Goal: Task Accomplishment & Management: Complete application form

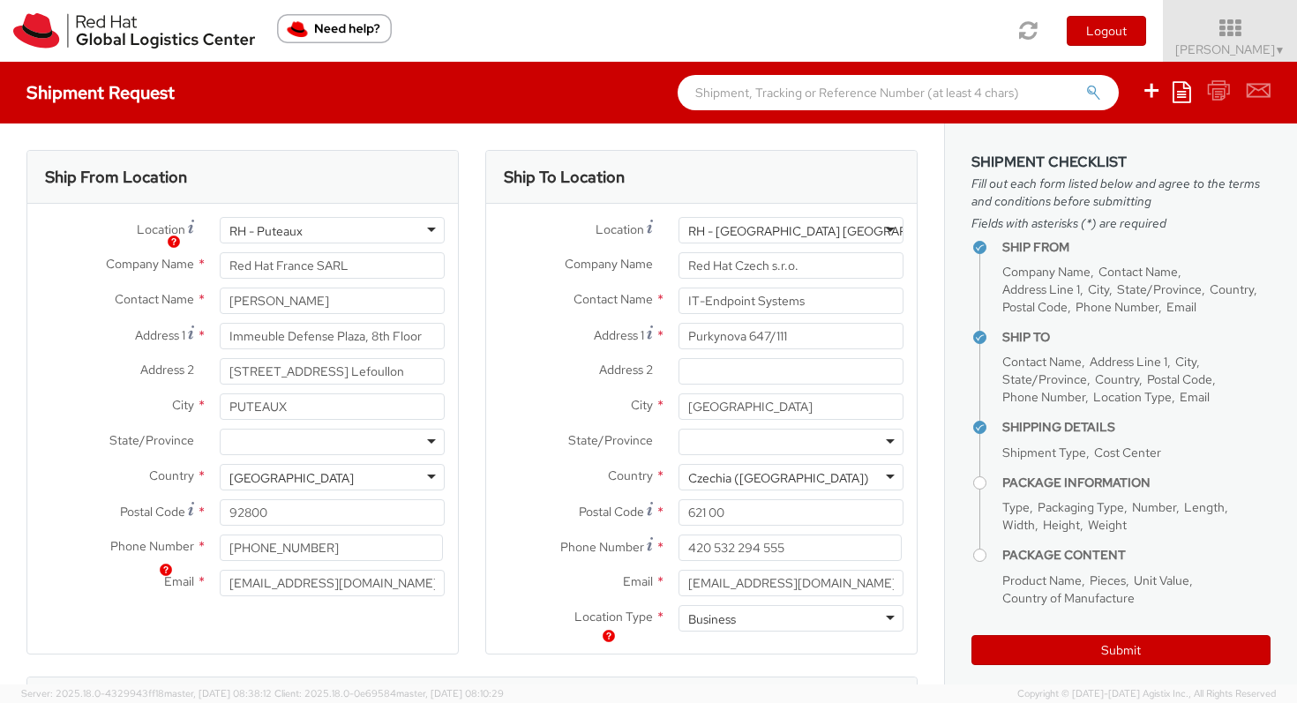
select select
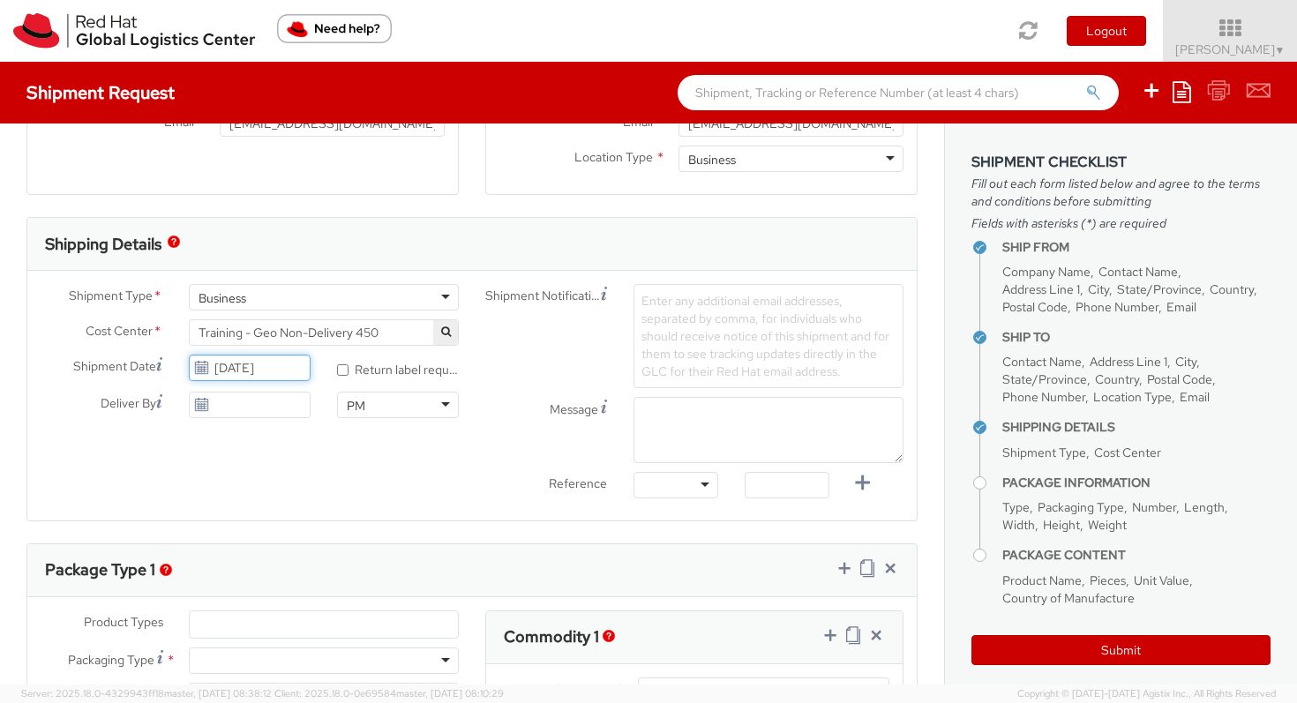
click at [281, 369] on input "[DATE]" at bounding box center [250, 368] width 122 height 26
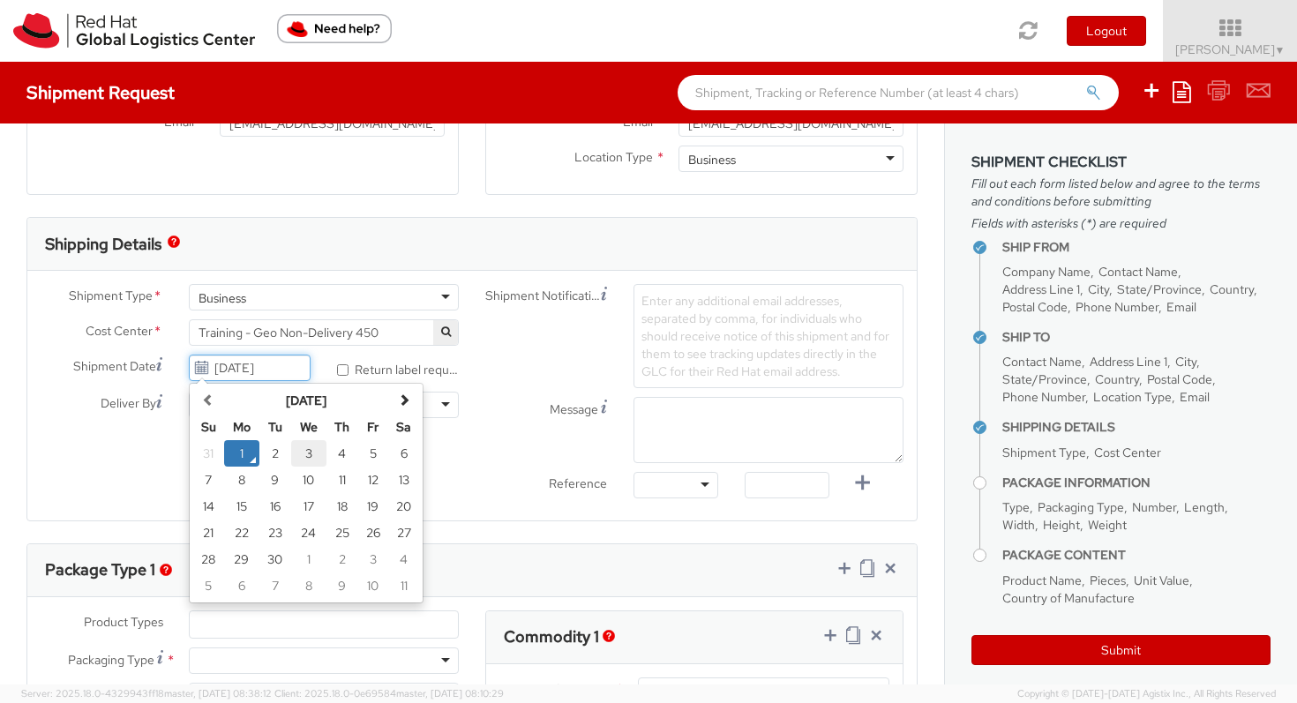
click at [308, 456] on td "3" at bounding box center [308, 453] width 35 height 26
type input "[DATE]"
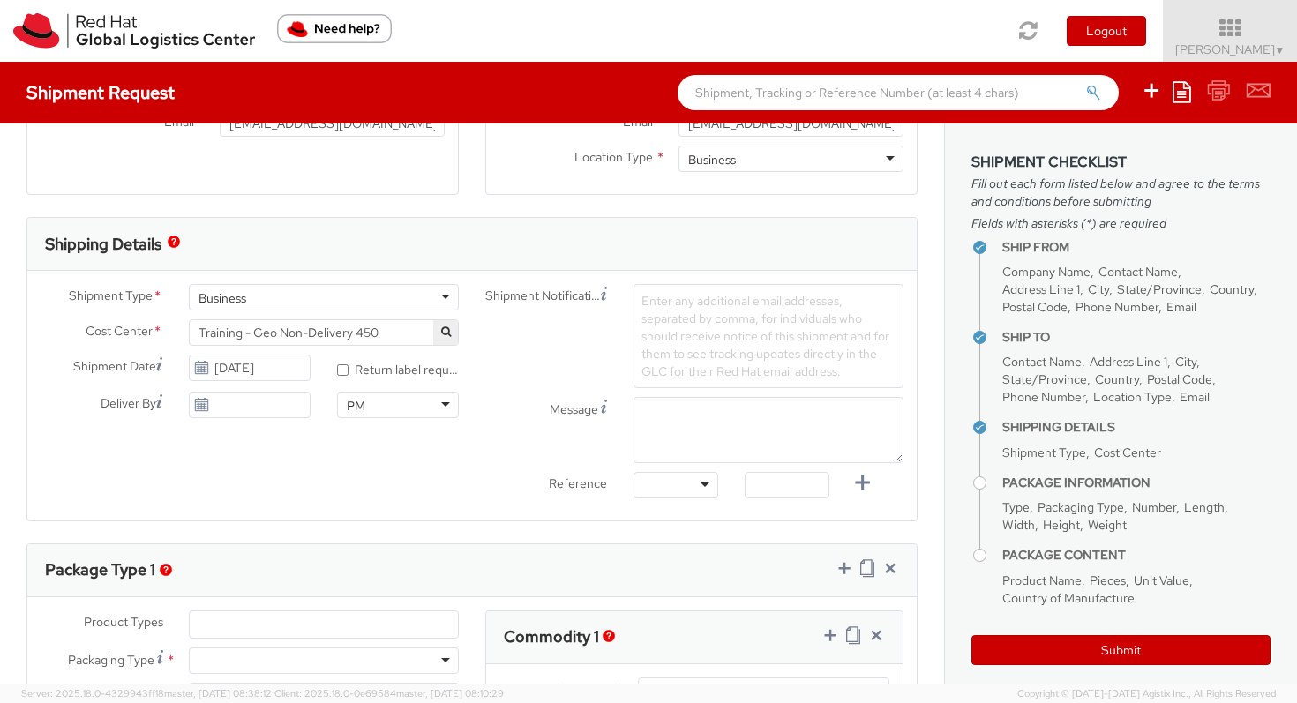
click at [105, 452] on div "Shipment Type * Business Business Business Cost Center * Training - Geo Non-Del…" at bounding box center [471, 395] width 889 height 223
type input "[DATE]"
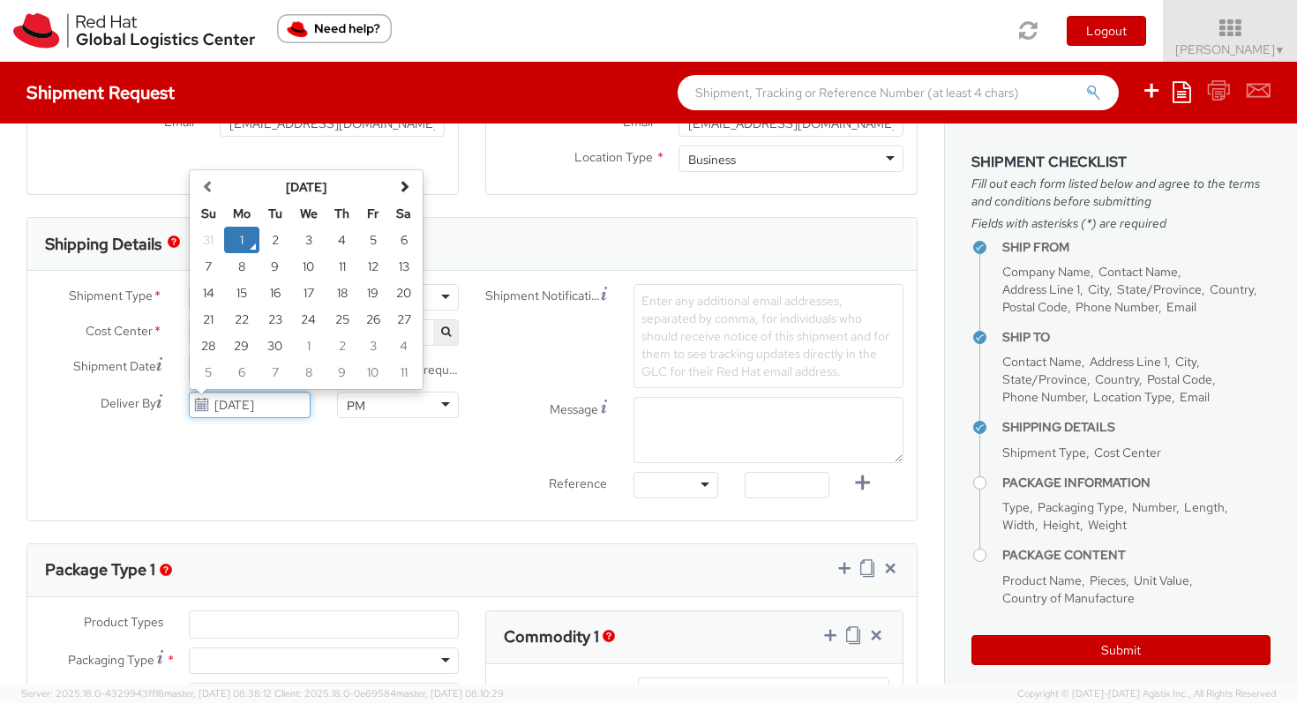
click at [269, 417] on input "[DATE]" at bounding box center [250, 405] width 122 height 26
click at [184, 471] on div "Shipment Type * Business Business Business Cost Center * Training - Geo Non-Del…" at bounding box center [471, 395] width 889 height 223
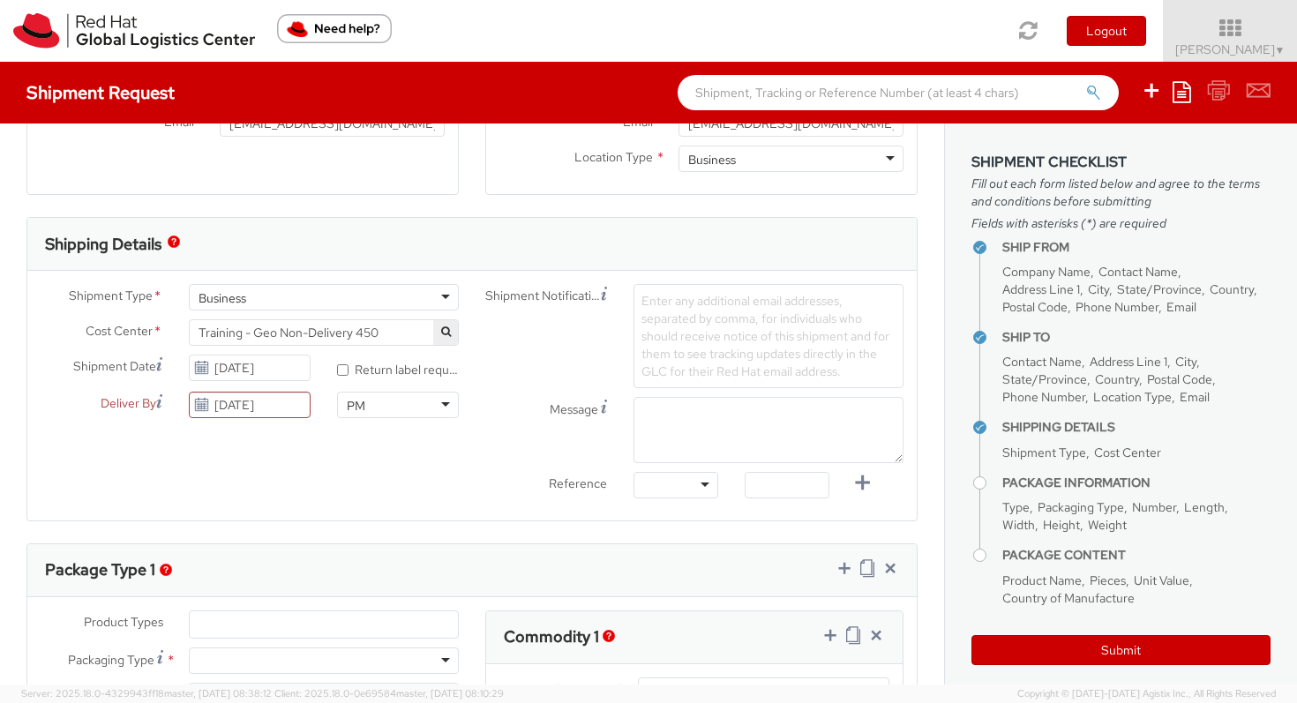
drag, startPoint x: 124, startPoint y: 333, endPoint x: 50, endPoint y: 293, distance: 84.1
click at [161, 362] on icon at bounding box center [159, 364] width 6 height 14
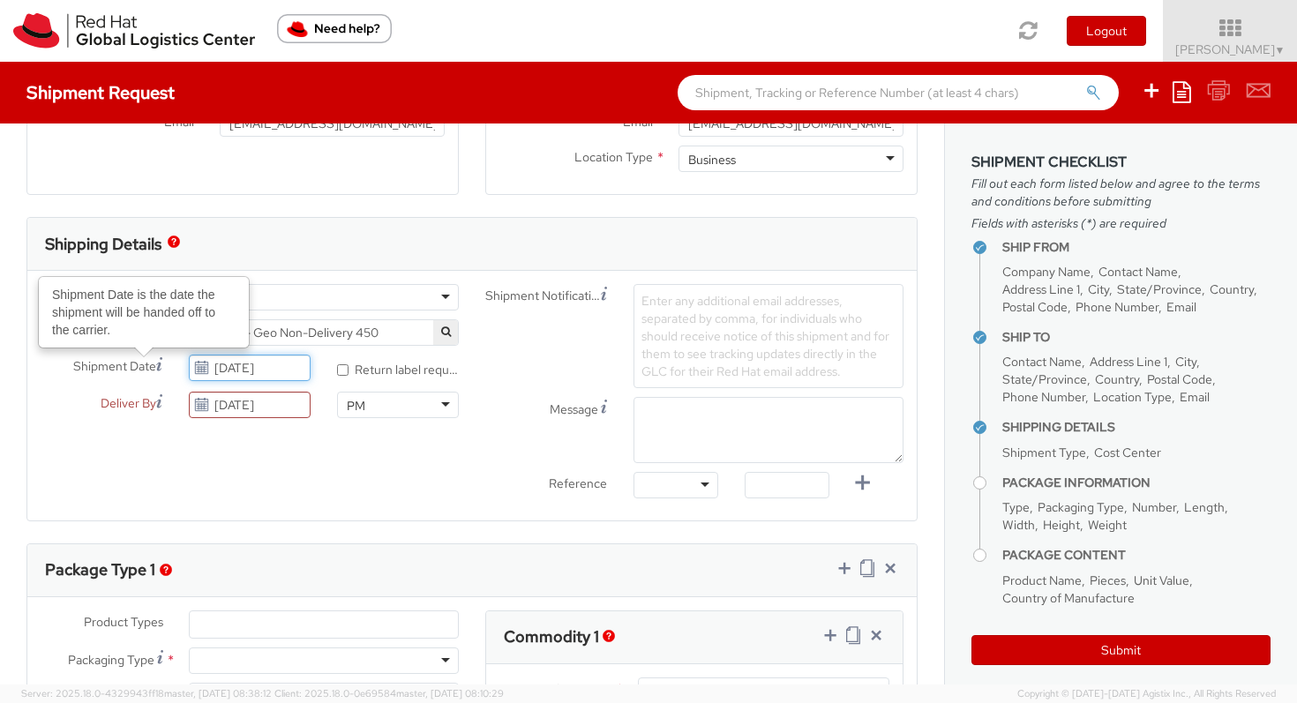
click at [189, 362] on input "[DATE]" at bounding box center [250, 368] width 122 height 26
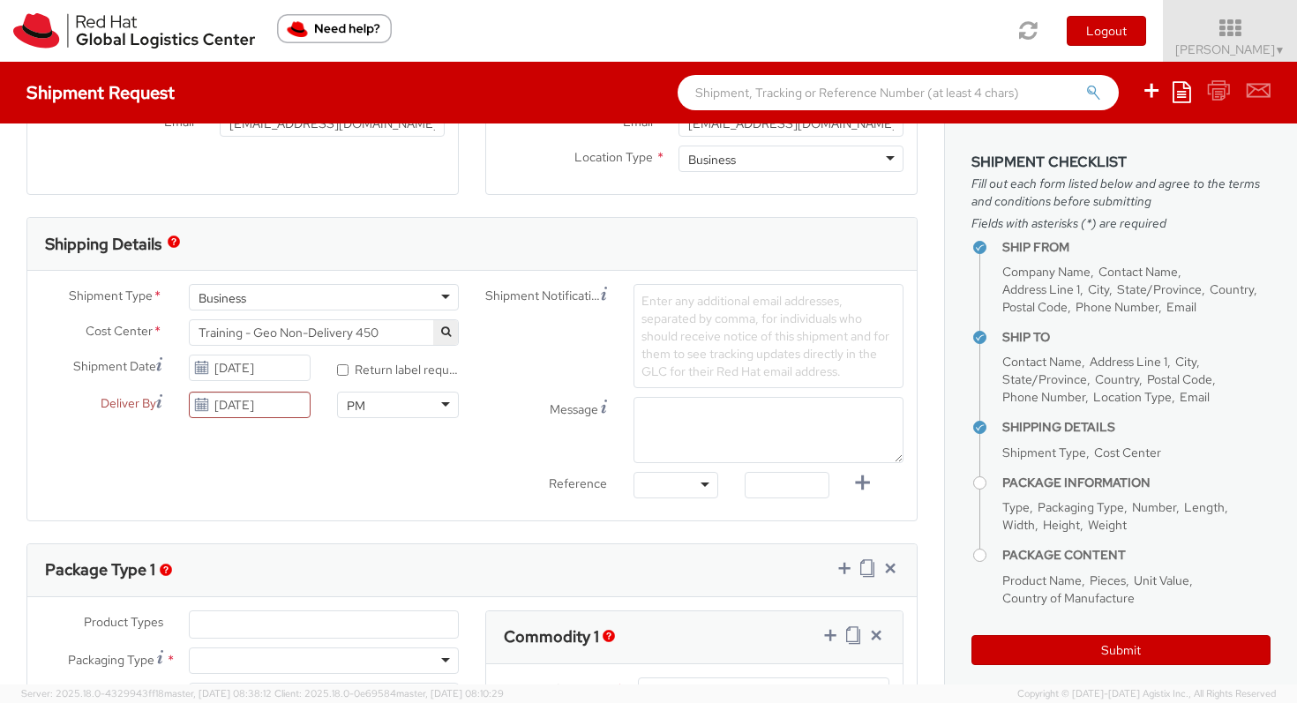
drag, startPoint x: 138, startPoint y: 326, endPoint x: 56, endPoint y: 299, distance: 86.5
drag, startPoint x: 139, startPoint y: 337, endPoint x: 82, endPoint y: 307, distance: 64.7
click at [160, 367] on icon at bounding box center [159, 364] width 6 height 14
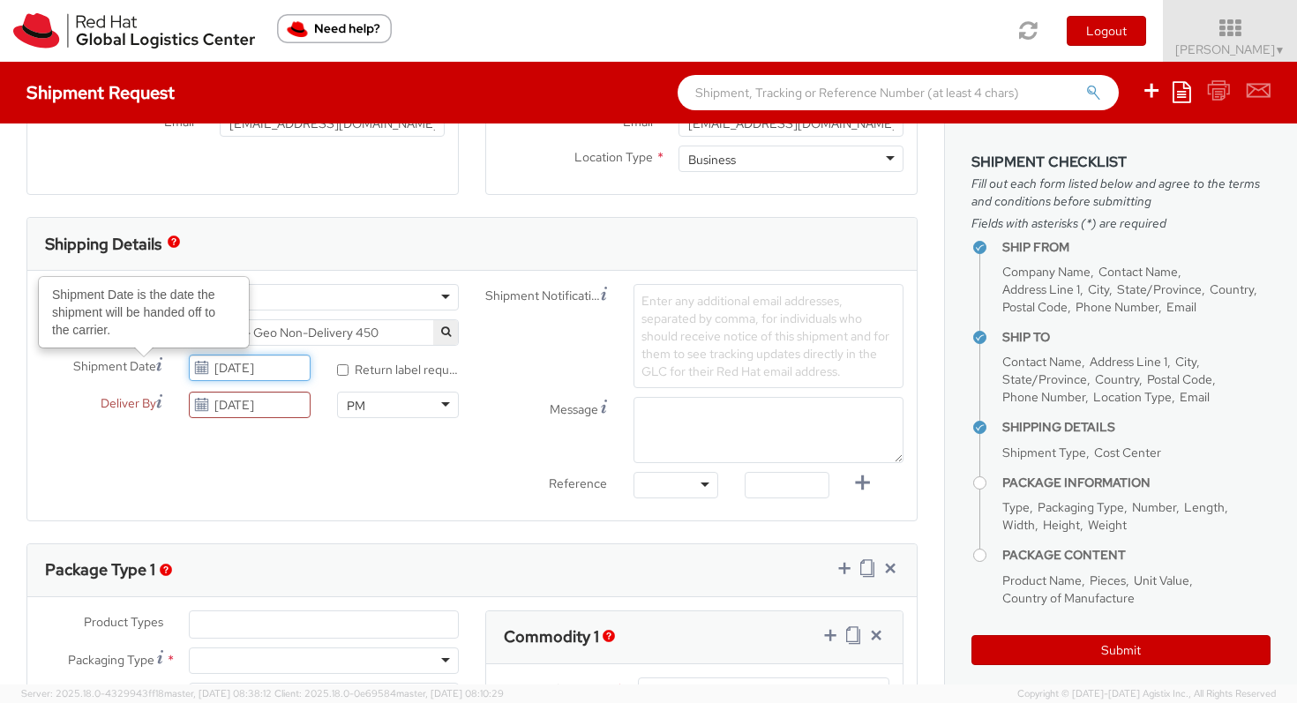
click at [189, 367] on input "[DATE]" at bounding box center [250, 368] width 122 height 26
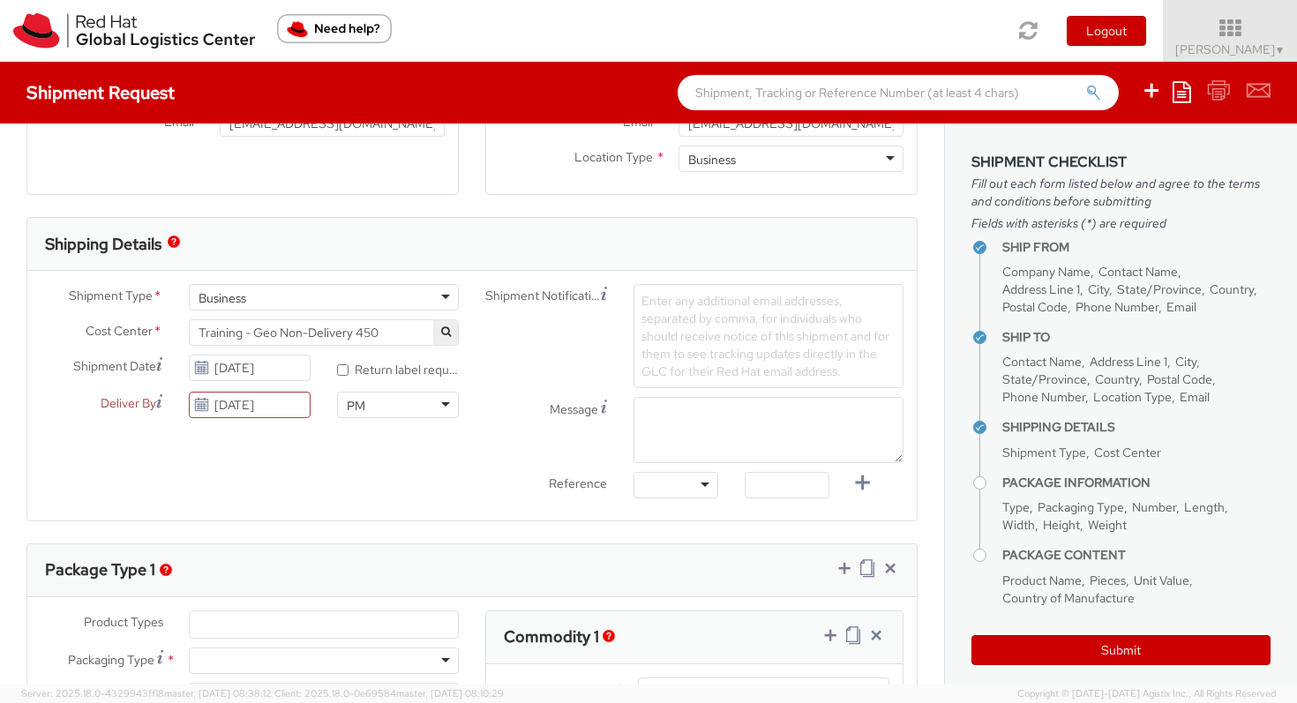
drag, startPoint x: 164, startPoint y: 335, endPoint x: 86, endPoint y: 323, distance: 79.5
click at [161, 365] on icon at bounding box center [159, 364] width 6 height 14
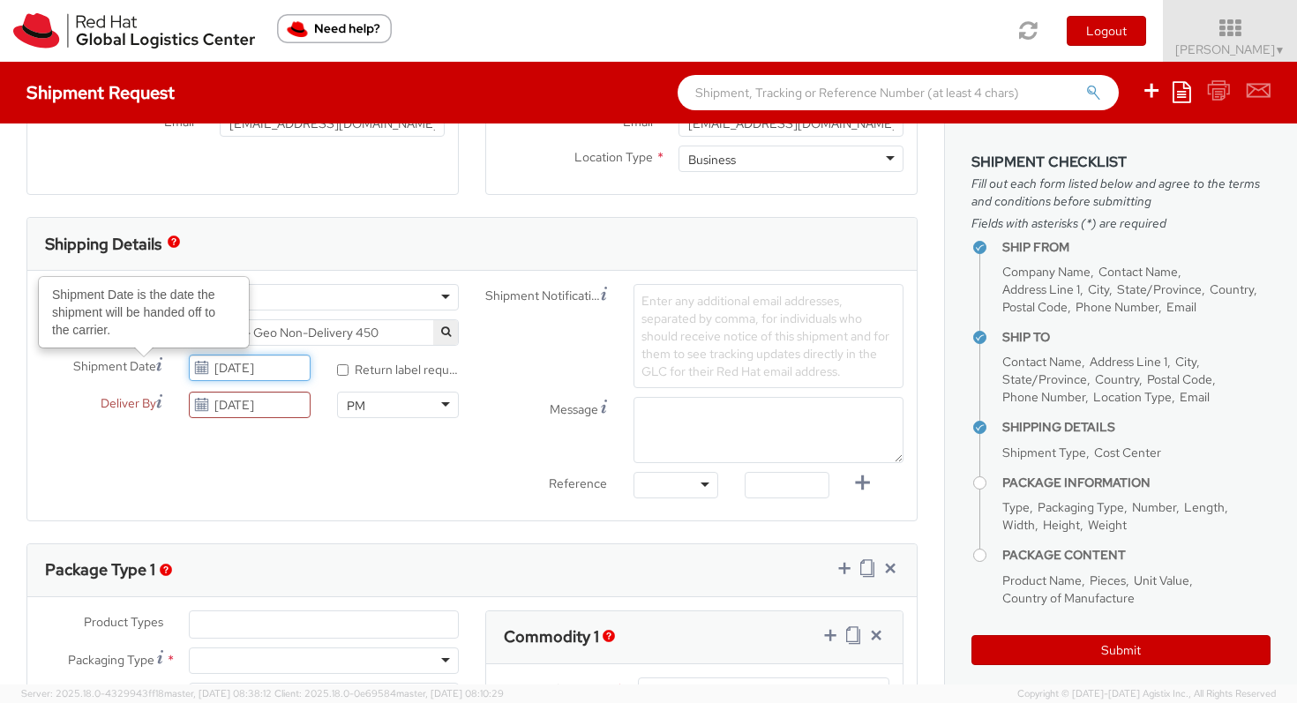
click at [189, 365] on input "[DATE]" at bounding box center [250, 368] width 122 height 26
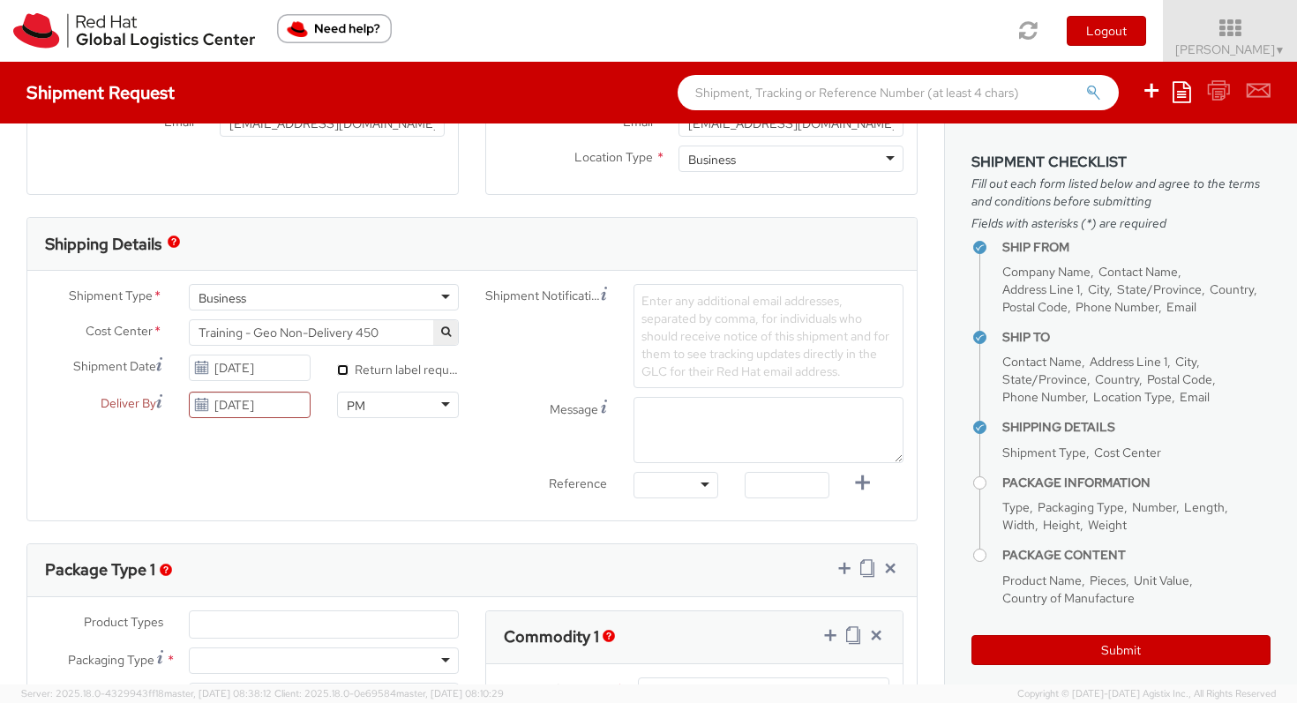
click at [347, 371] on input "* Return label required" at bounding box center [342, 369] width 11 height 11
click at [392, 371] on label "* Return label required" at bounding box center [398, 368] width 122 height 20
click at [349, 371] on input "* Return label required" at bounding box center [342, 369] width 11 height 11
click at [392, 371] on label "* Return label required" at bounding box center [398, 368] width 122 height 20
click at [349, 371] on input "* Return label required" at bounding box center [342, 369] width 11 height 11
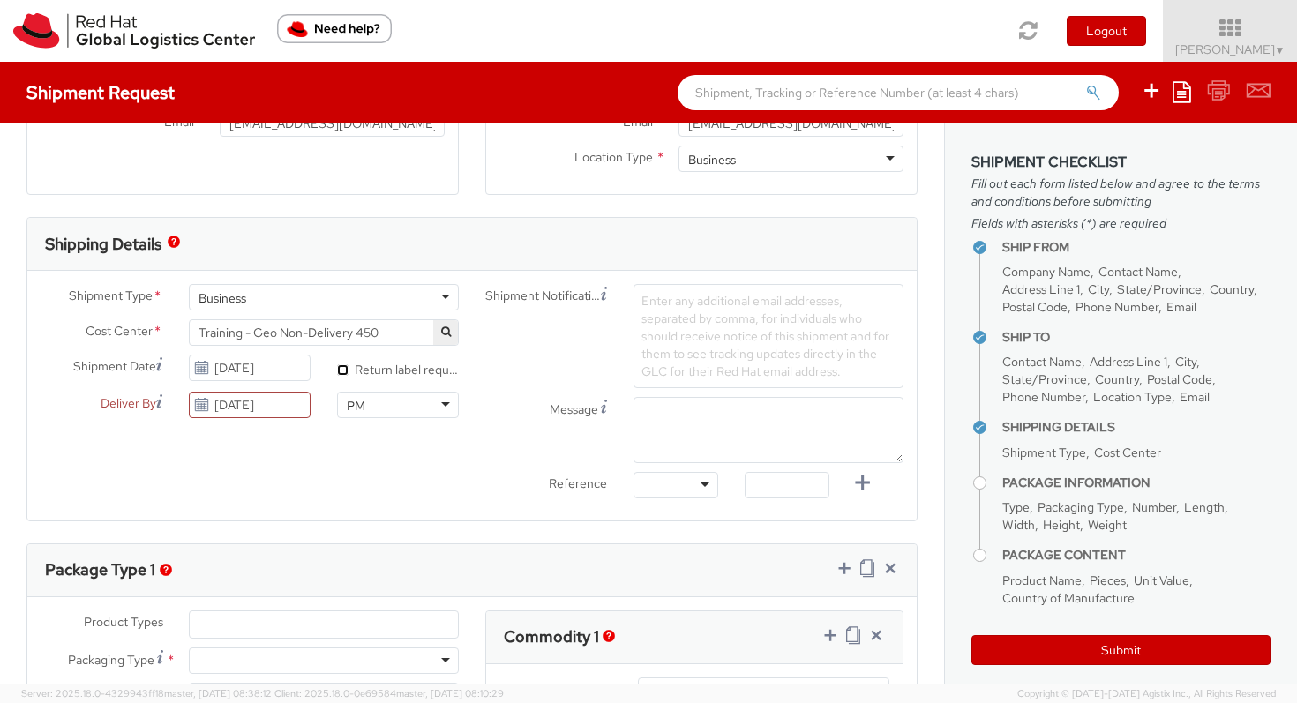
checkbox input "true"
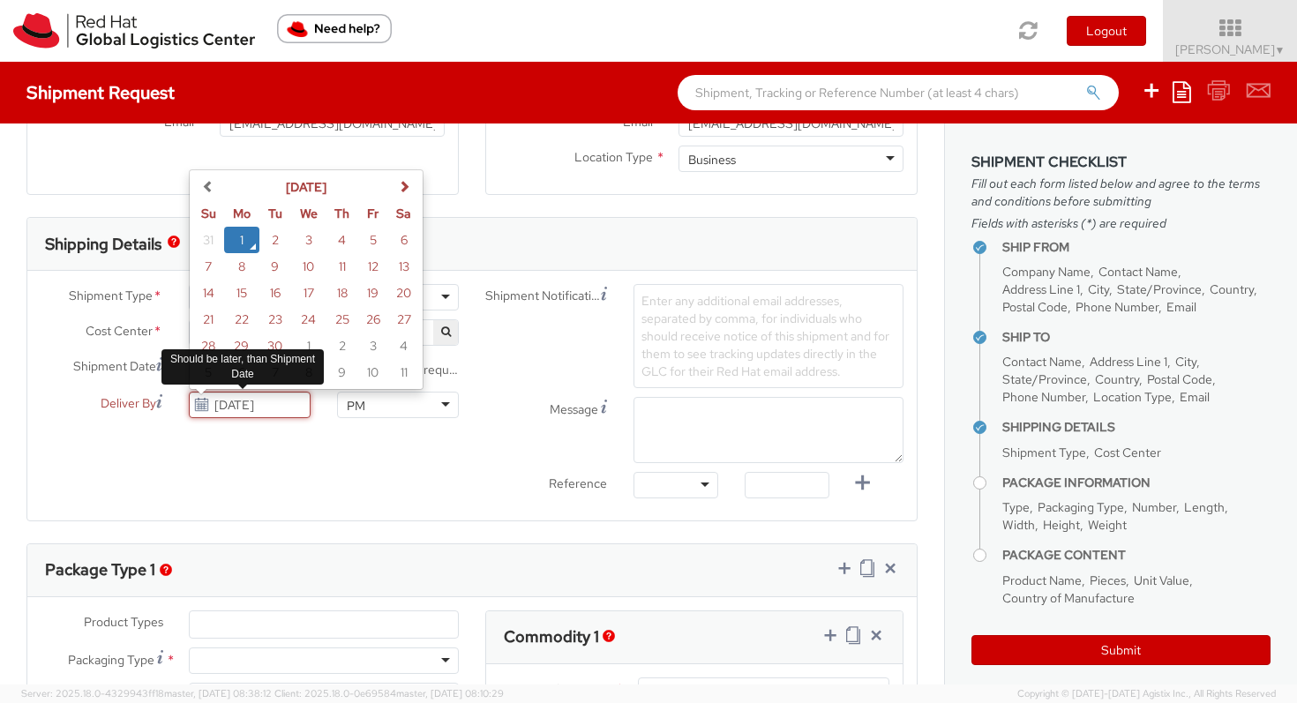
drag, startPoint x: 286, startPoint y: 409, endPoint x: 204, endPoint y: 400, distance: 82.5
click at [204, 400] on div "[DATE] [DATE] Su Mo Tu We Th Fr Sa 31 1 2 3 4 5 6 7 8 9 10 11 12 13 14 15 16 17…" at bounding box center [250, 405] width 122 height 26
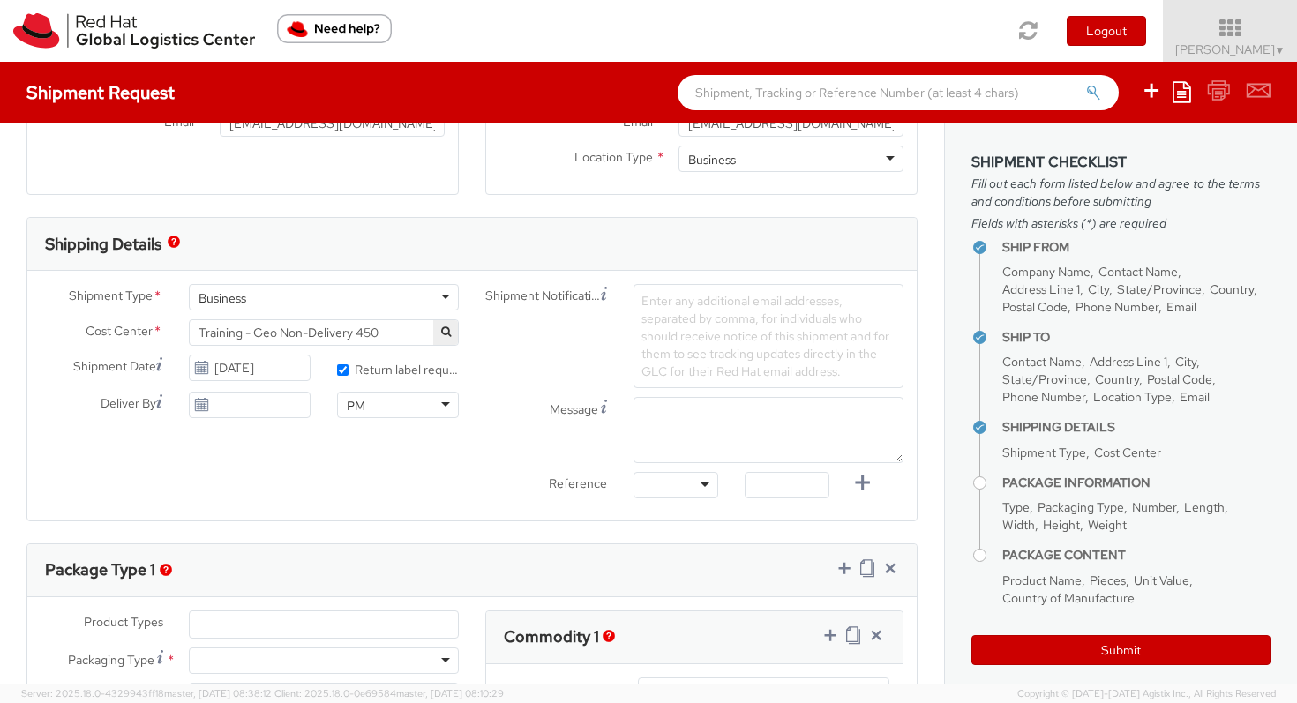
click at [225, 456] on div "Shipment Type * Business Business Business Cost Center * Training - Geo Non-Del…" at bounding box center [471, 395] width 889 height 223
click at [250, 409] on input "[DATE]" at bounding box center [250, 405] width 122 height 26
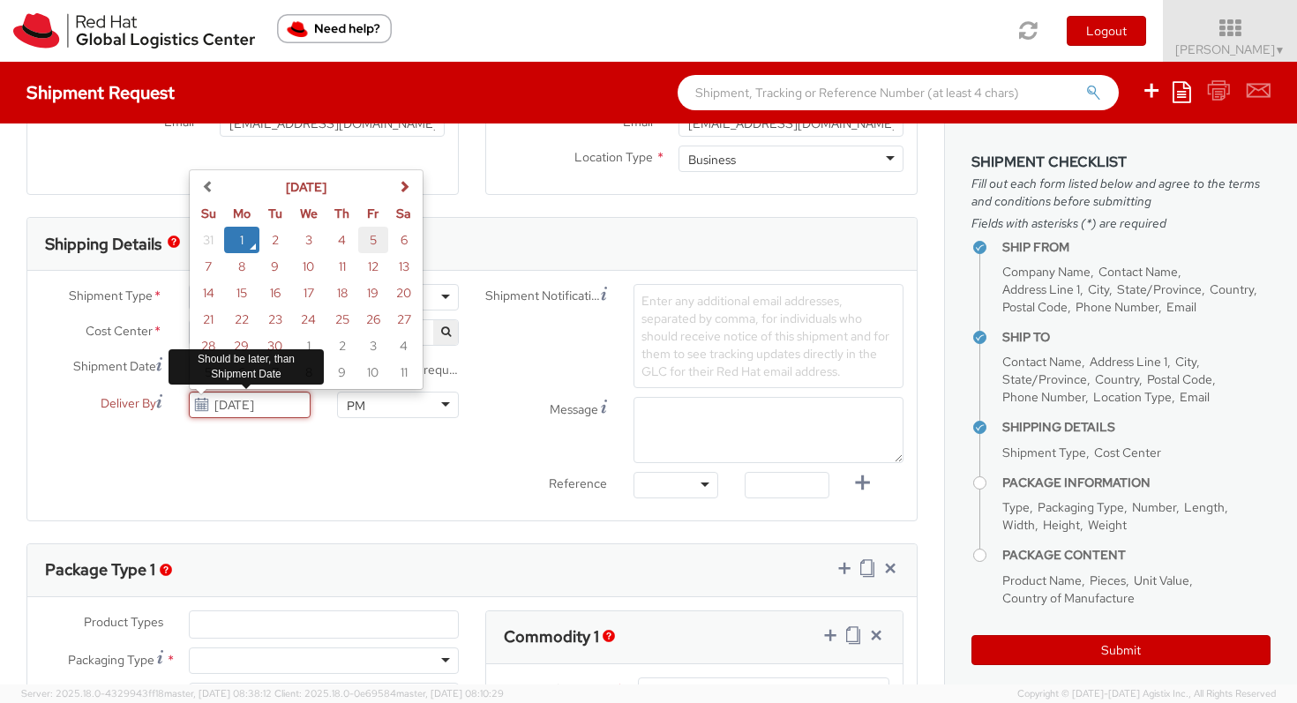
click at [371, 247] on td "5" at bounding box center [373, 240] width 31 height 26
type input "[DATE]"
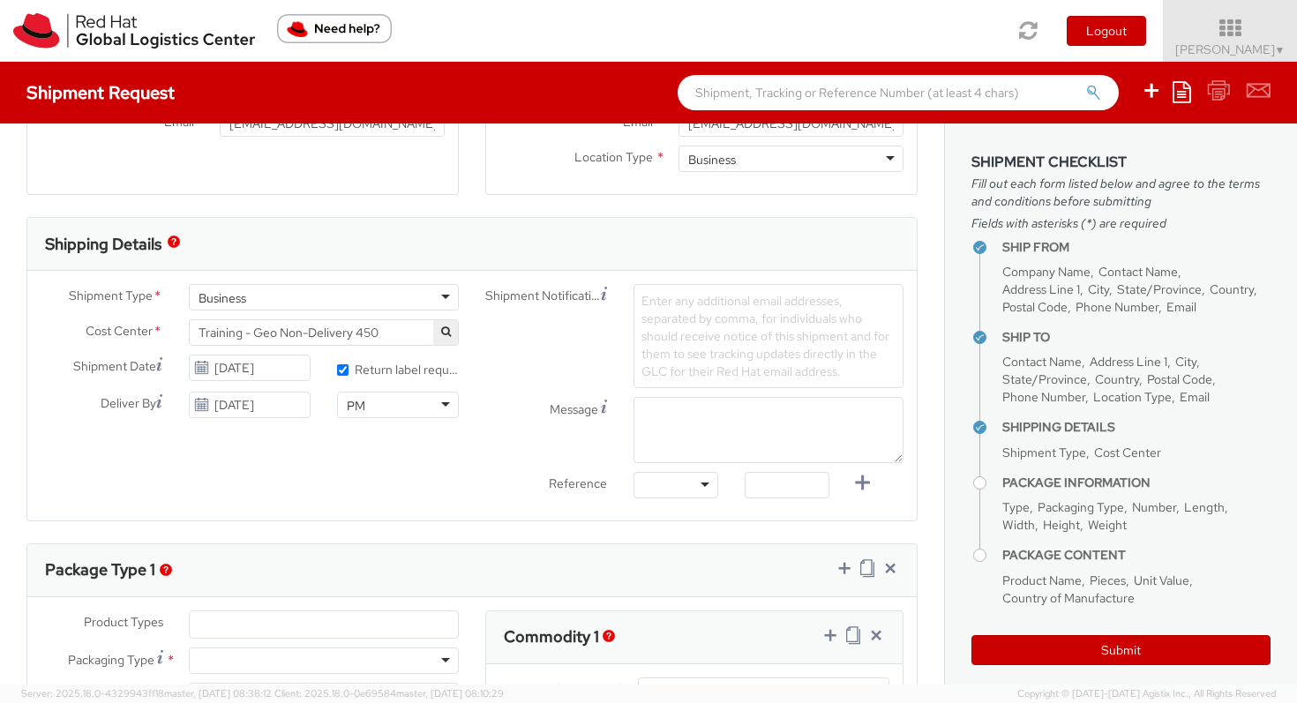
click at [373, 412] on div "PM" at bounding box center [398, 405] width 122 height 26
click at [482, 426] on div "Message" at bounding box center [694, 430] width 445 height 66
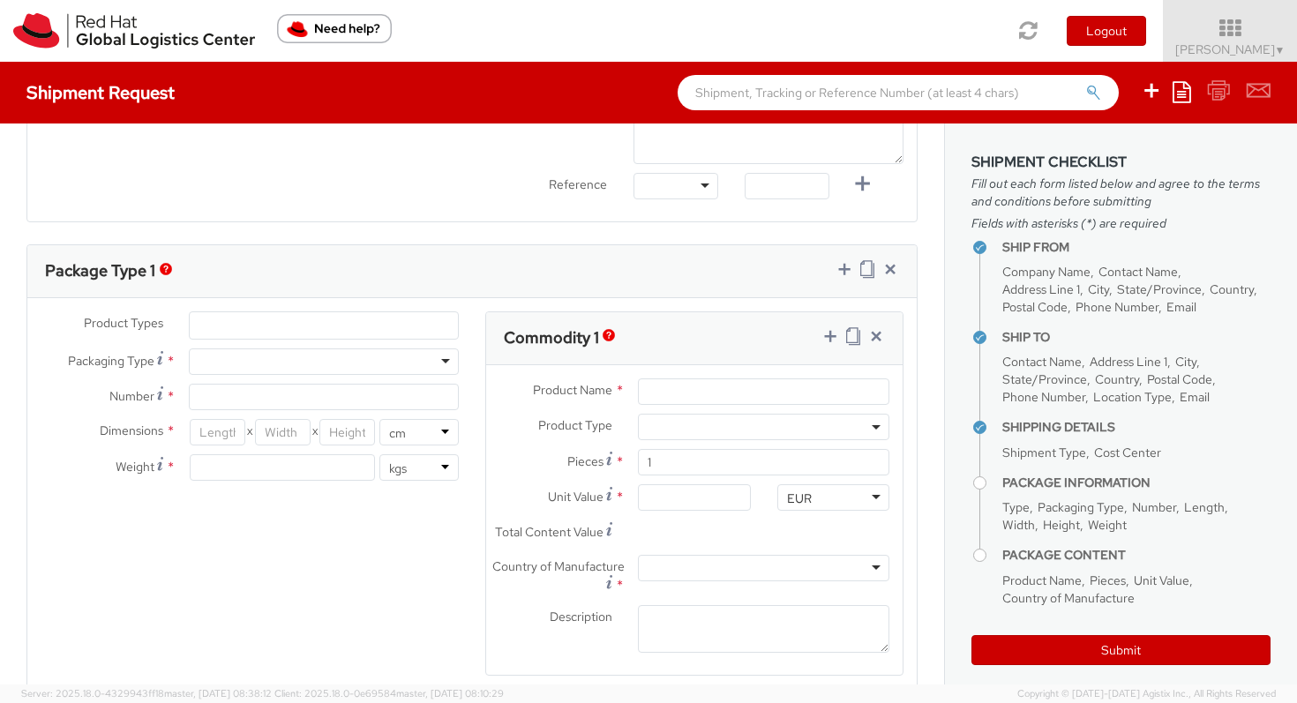
scroll to position [761, 0]
click at [376, 358] on div at bounding box center [324, 360] width 270 height 26
click at [248, 401] on input "Number *" at bounding box center [324, 395] width 270 height 26
click at [273, 325] on ul at bounding box center [324, 324] width 268 height 26
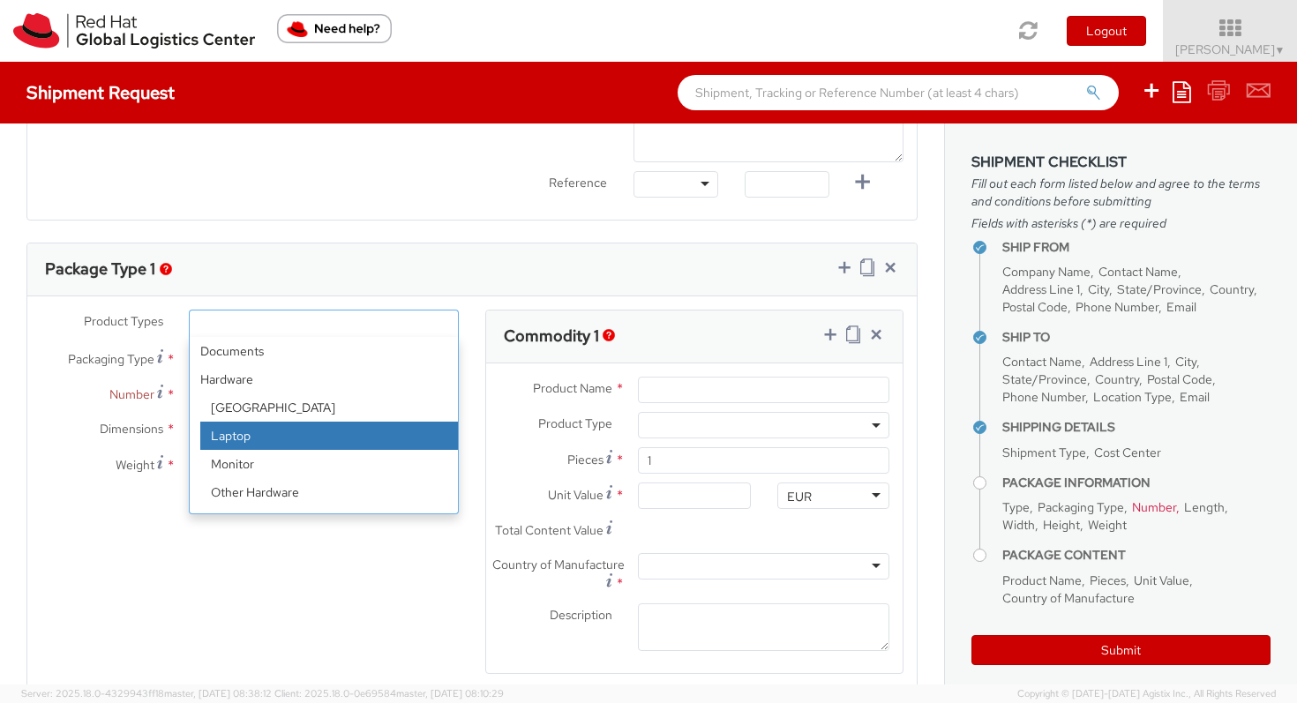
select select "LAPTOP"
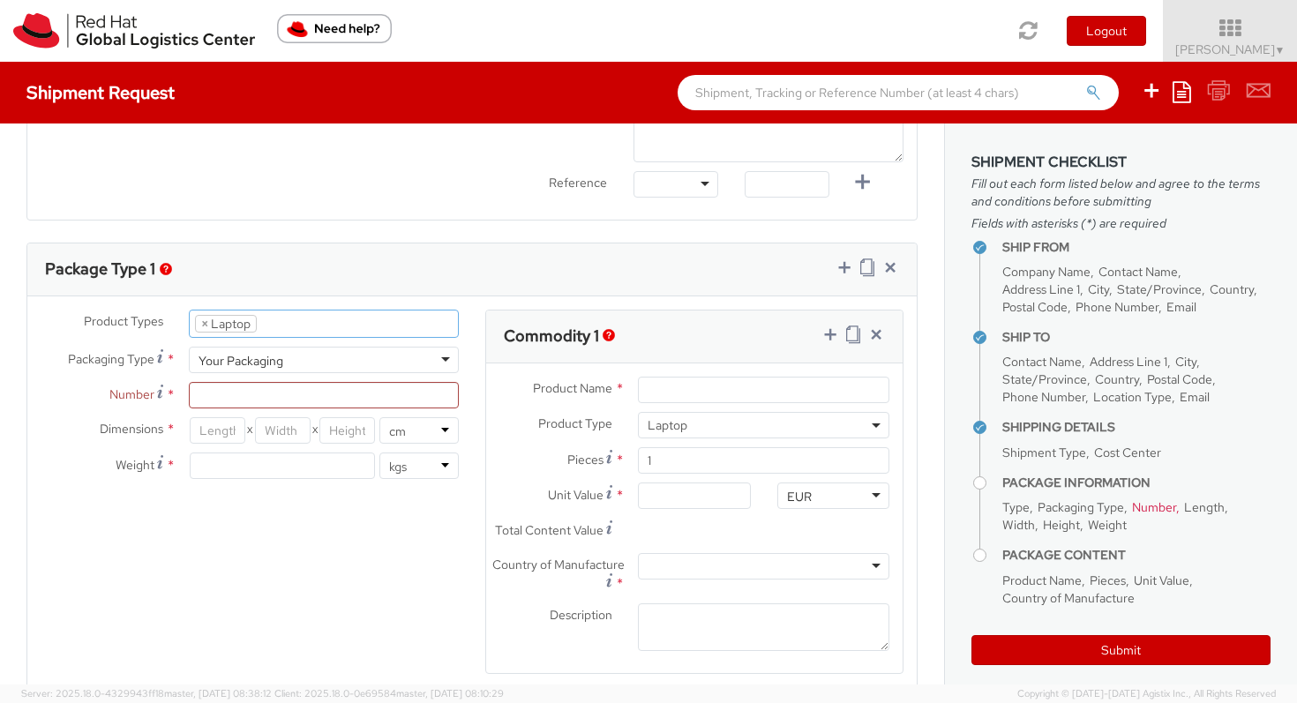
select select "LAPTOP"
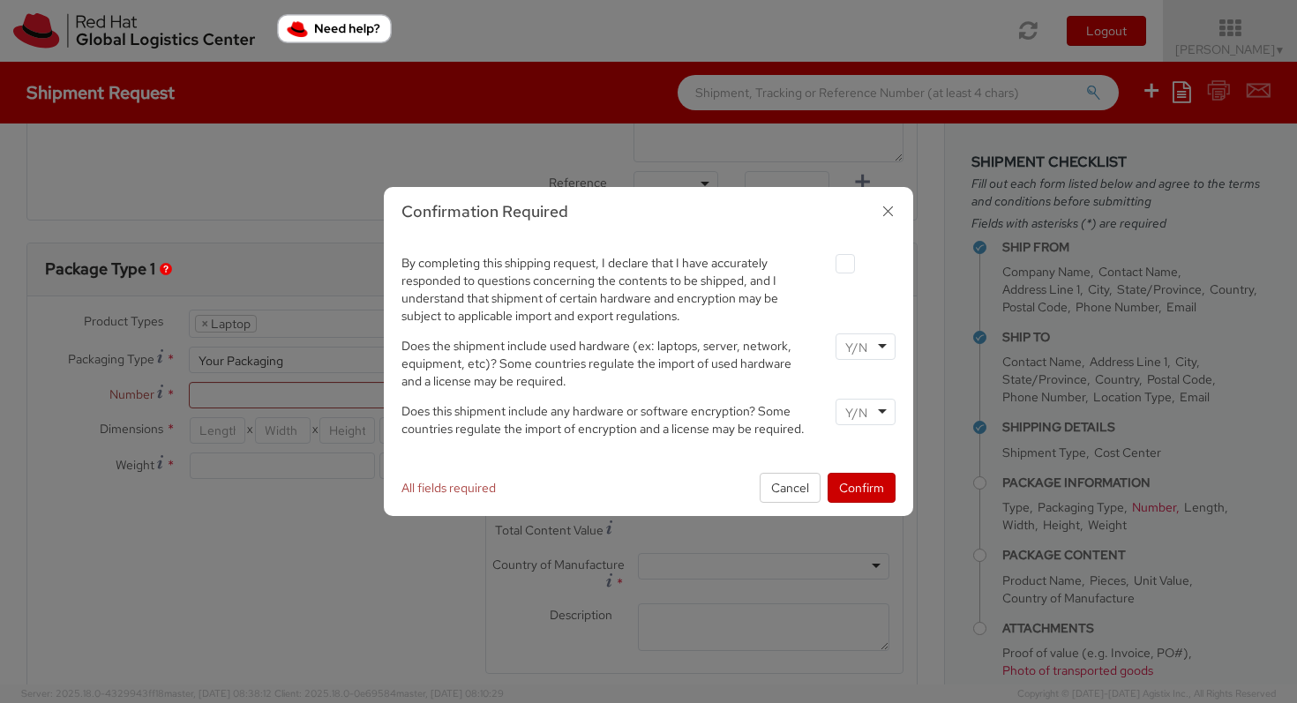
click at [837, 259] on label at bounding box center [845, 263] width 19 height 19
click at [830, 259] on input "checkbox" at bounding box center [824, 264] width 11 height 11
checkbox input "true"
click at [869, 346] on input "select-one" at bounding box center [858, 348] width 26 height 18
click at [873, 415] on div at bounding box center [866, 412] width 60 height 26
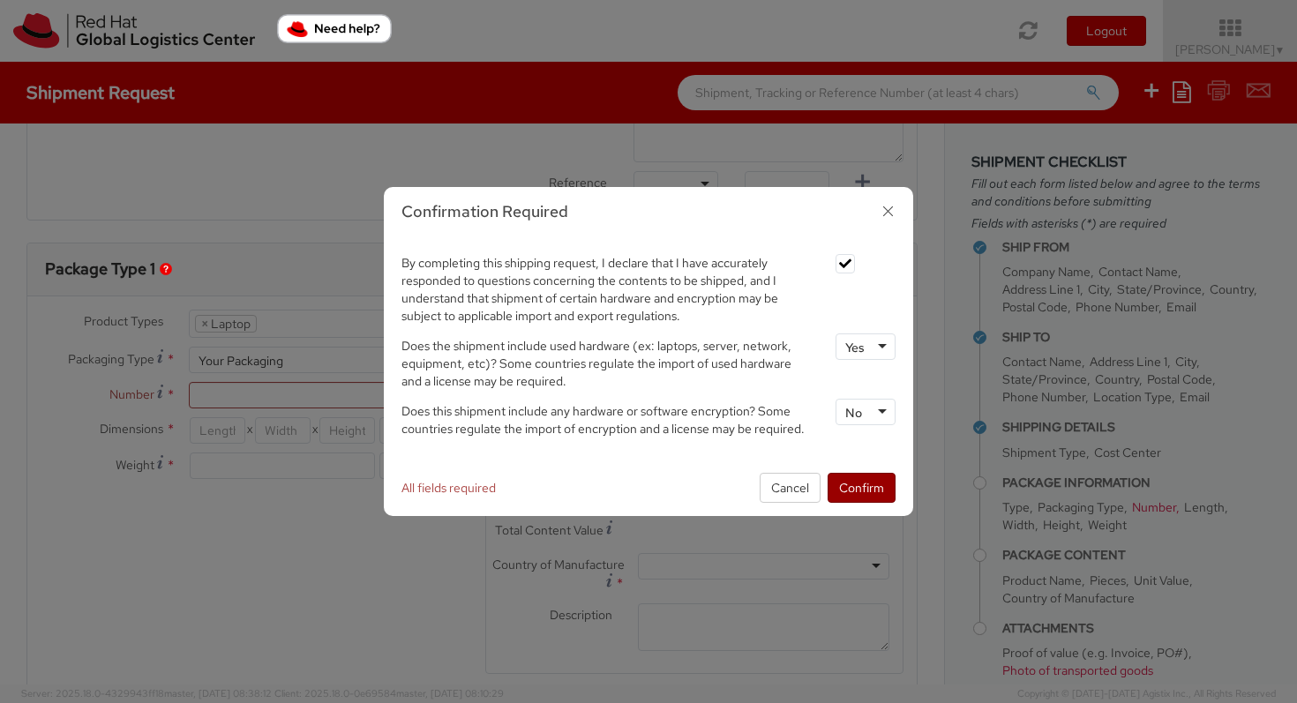
click at [863, 485] on button "Confirm" at bounding box center [862, 488] width 68 height 30
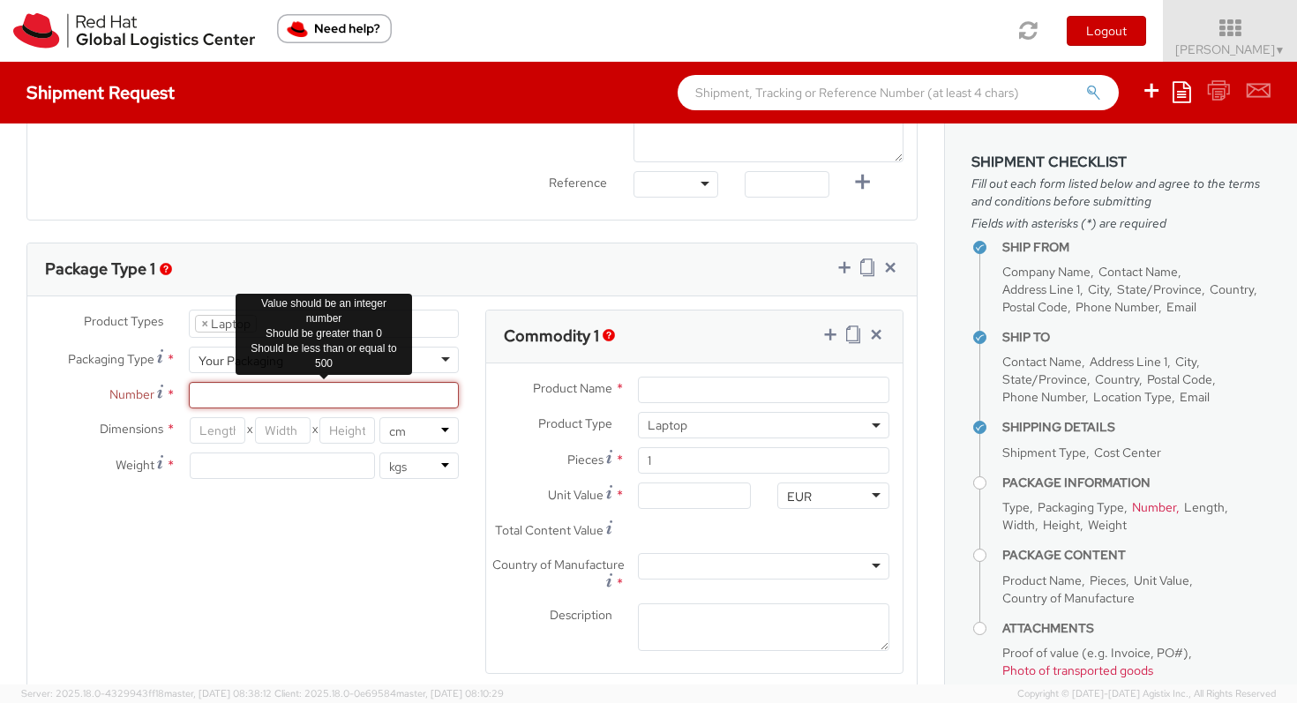
click at [369, 391] on input "Number *" at bounding box center [324, 395] width 270 height 26
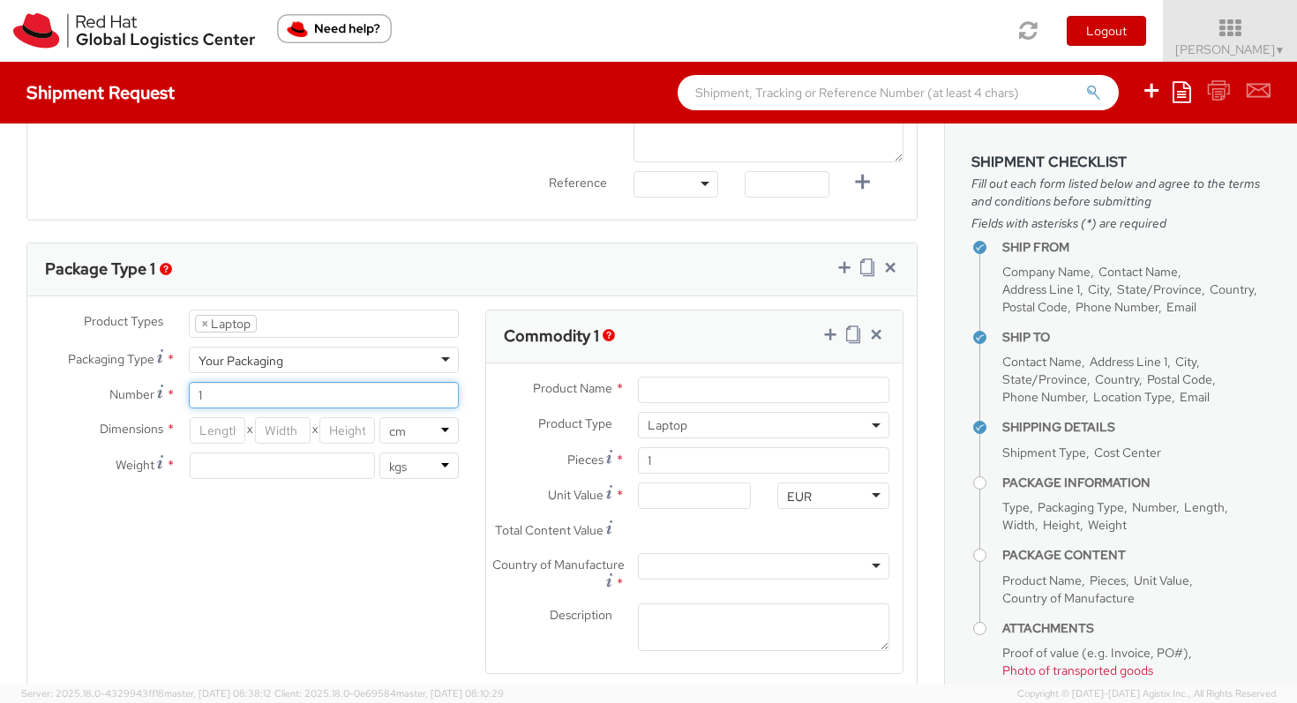
type input "1"
click at [266, 583] on div "Product Types * Documents Docking Station Laptop Monitor Other Hardware Server …" at bounding box center [471, 503] width 889 height 387
click at [217, 434] on input "number" at bounding box center [218, 430] width 56 height 26
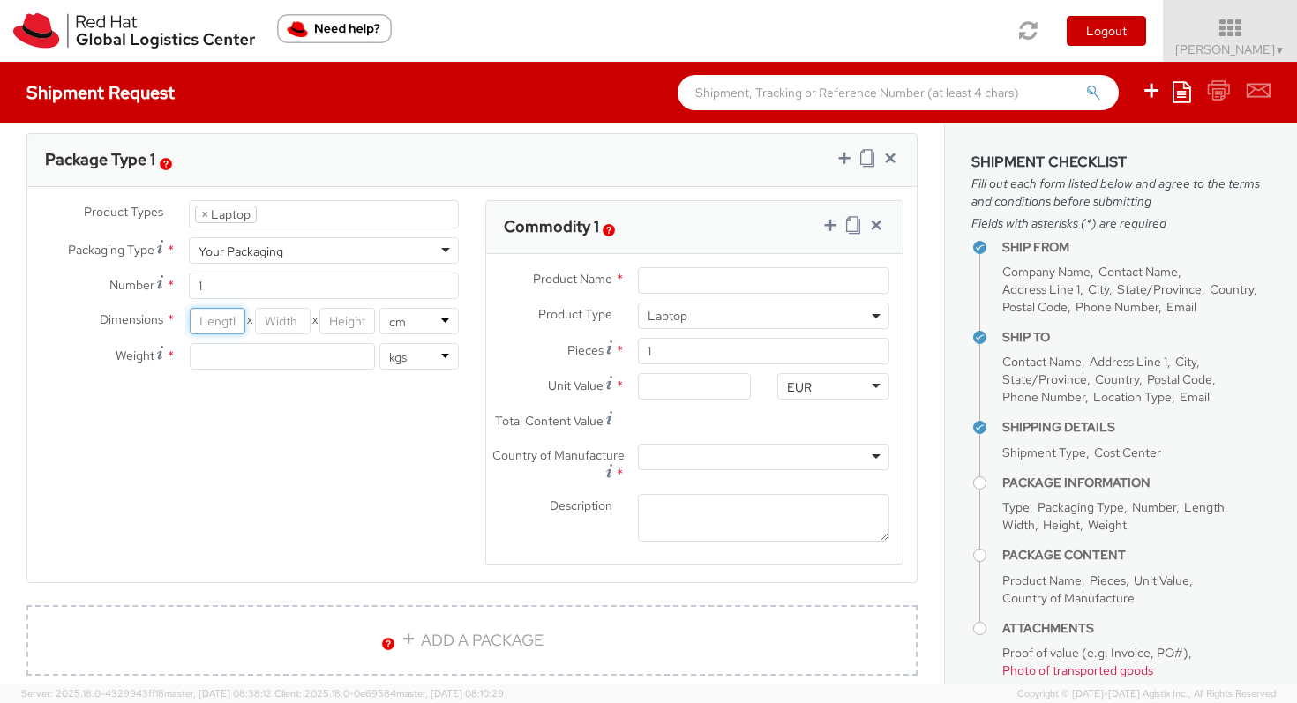
scroll to position [865, 0]
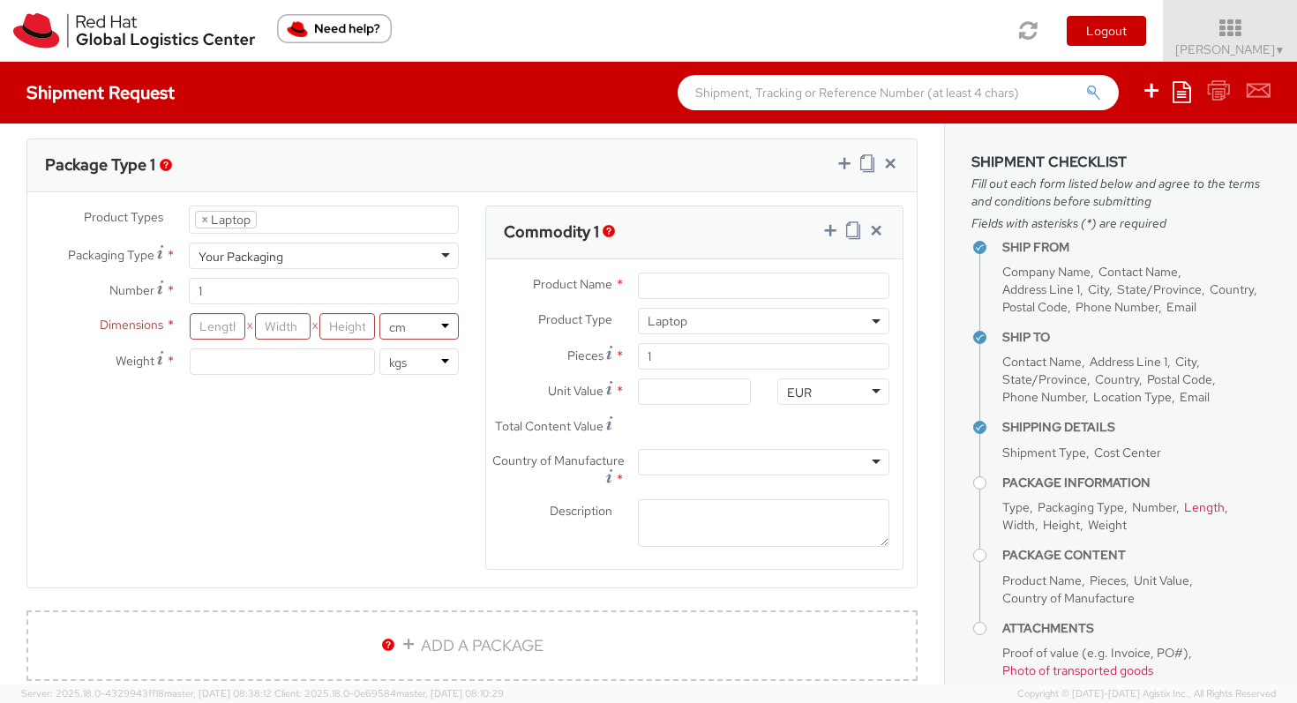
click at [165, 161] on img "button" at bounding box center [166, 165] width 12 height 12
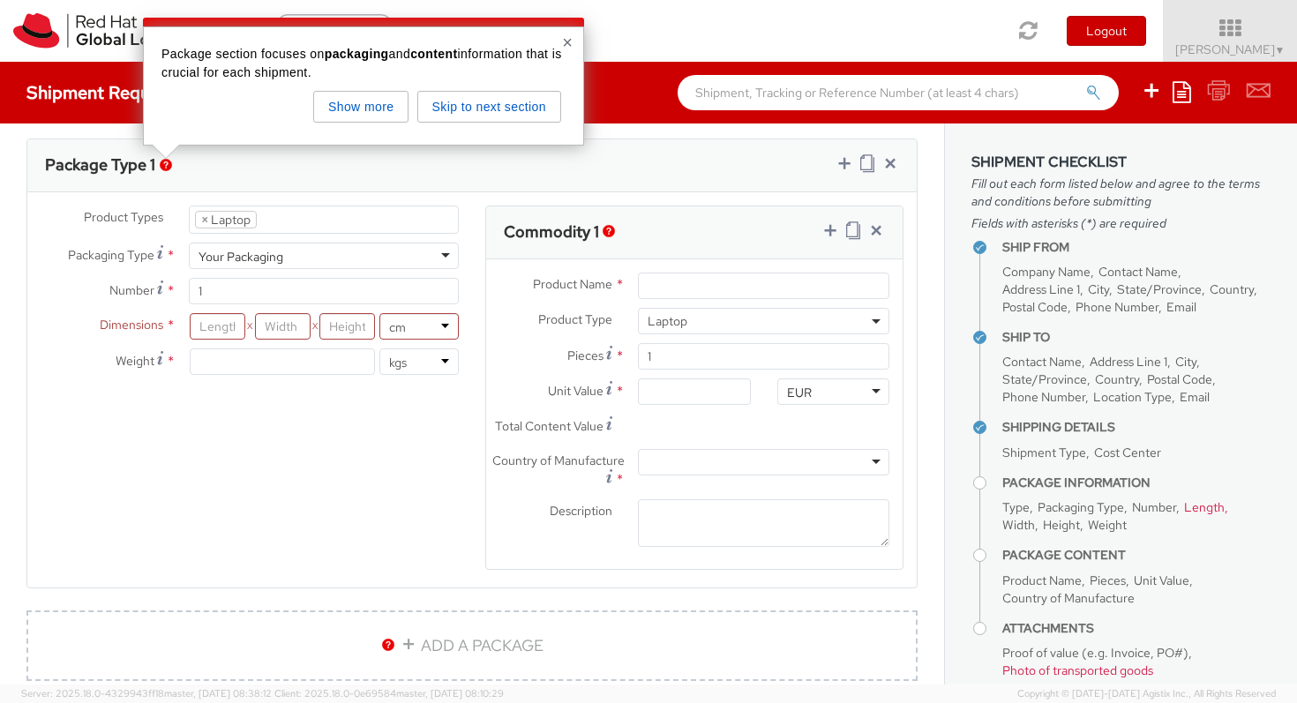
click at [193, 459] on div "Product Types * Documents Docking Station Laptop Monitor Other Hardware Server …" at bounding box center [471, 399] width 889 height 387
click at [665, 290] on input "Product Name *" at bounding box center [763, 286] width 251 height 26
click at [880, 232] on icon at bounding box center [876, 230] width 18 height 18
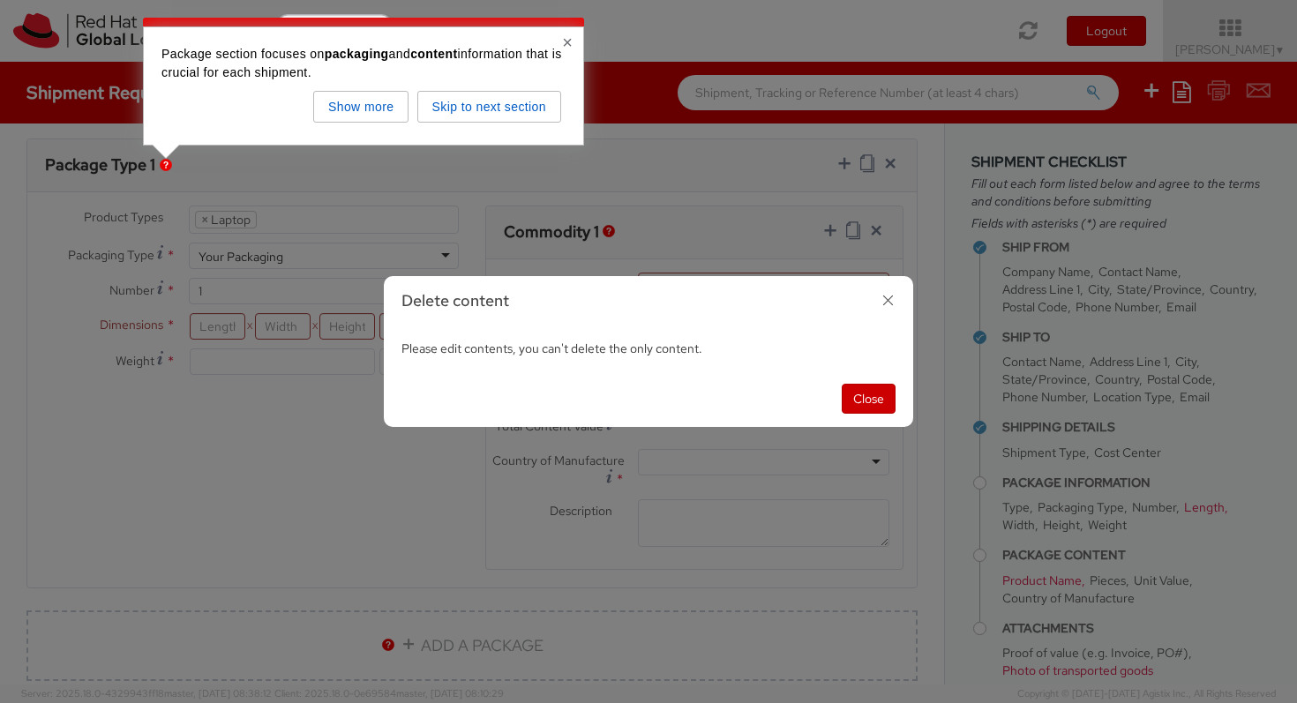
click at [889, 299] on icon "button" at bounding box center [888, 301] width 26 height 26
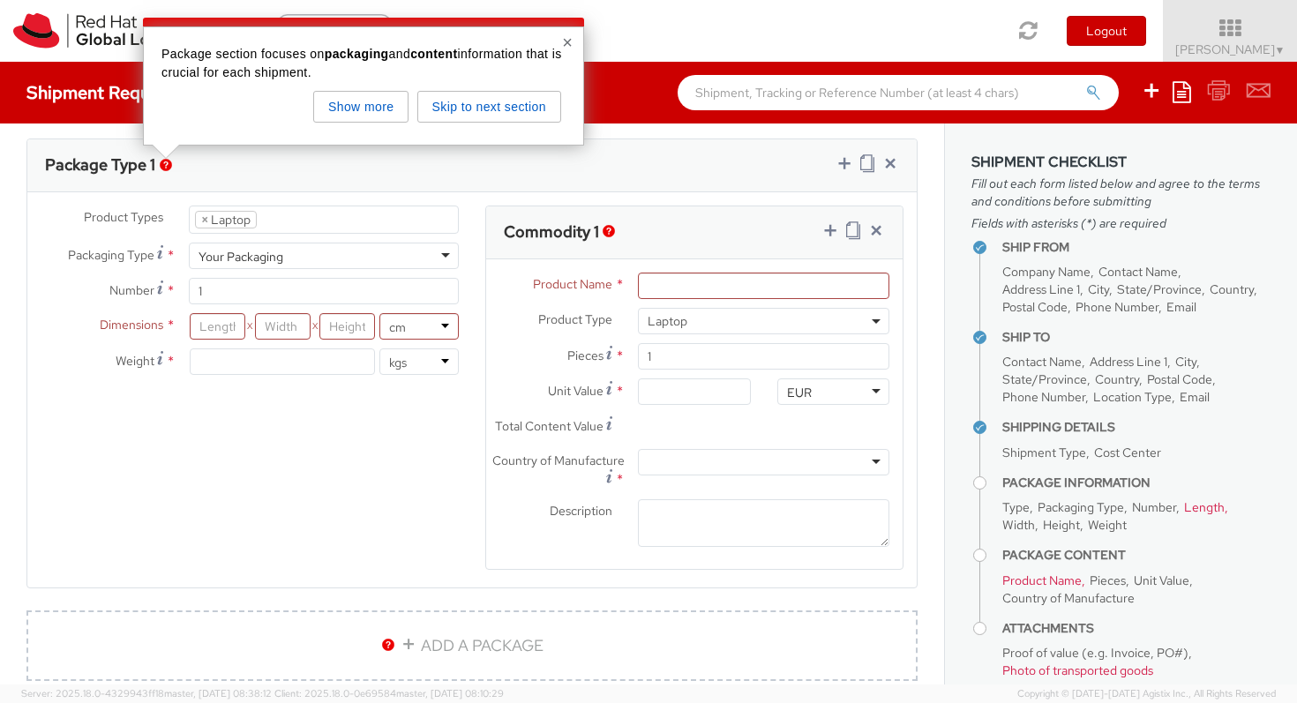
click at [565, 45] on button "×" at bounding box center [567, 43] width 11 height 18
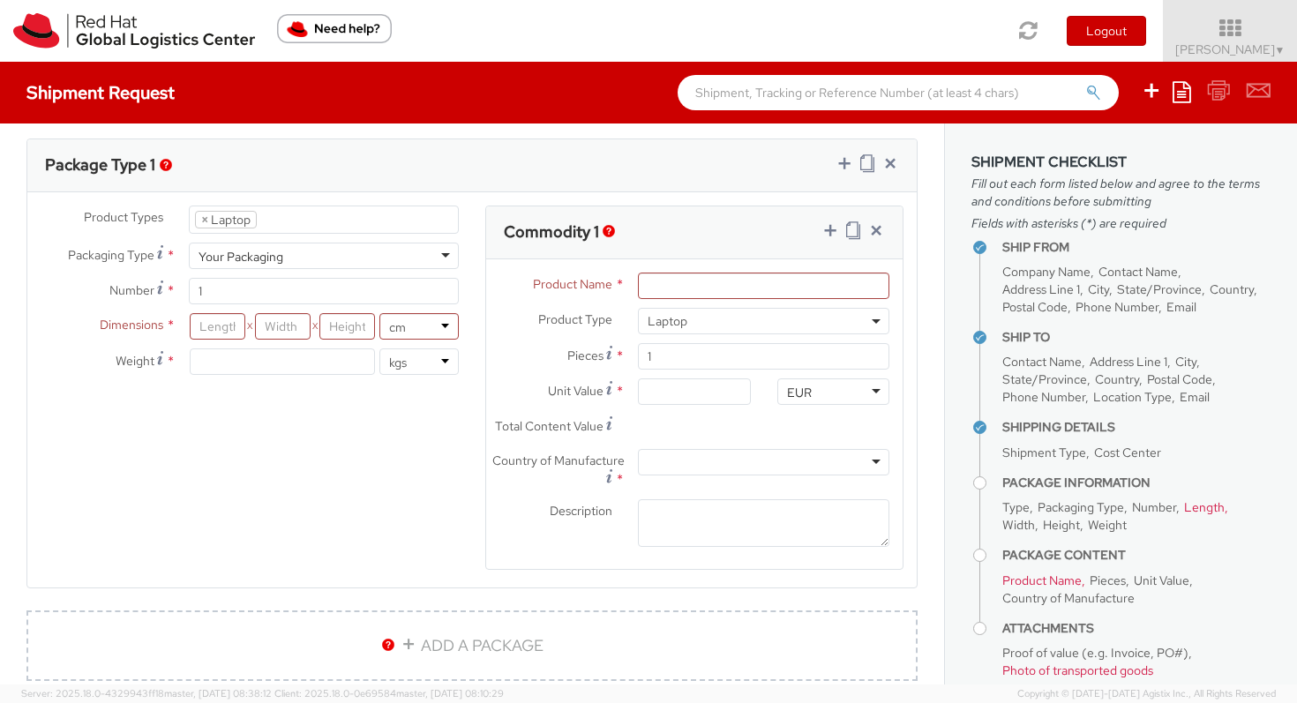
click at [1040, 247] on h4 "Ship From" at bounding box center [1136, 247] width 268 height 13
click at [1002, 245] on h4 "Ship From" at bounding box center [1136, 247] width 268 height 13
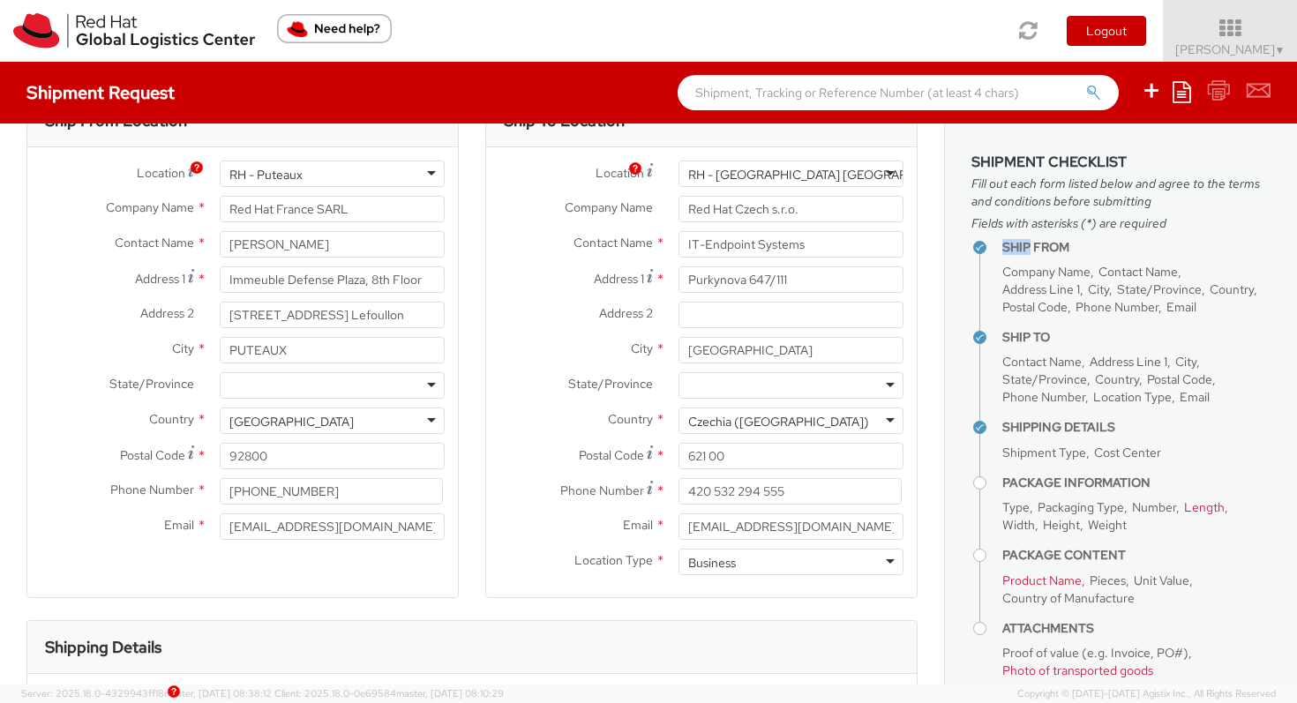
scroll to position [0, 0]
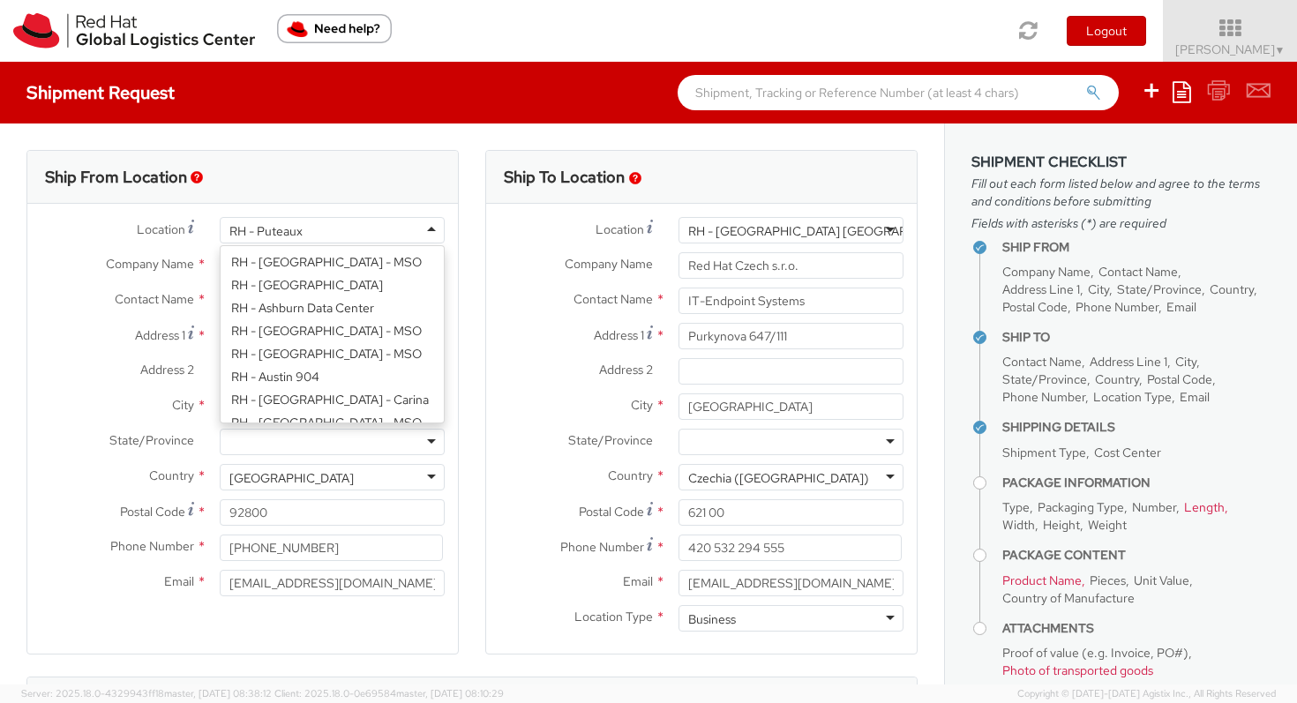
click at [282, 235] on div "RH - Puteaux" at bounding box center [265, 231] width 73 height 18
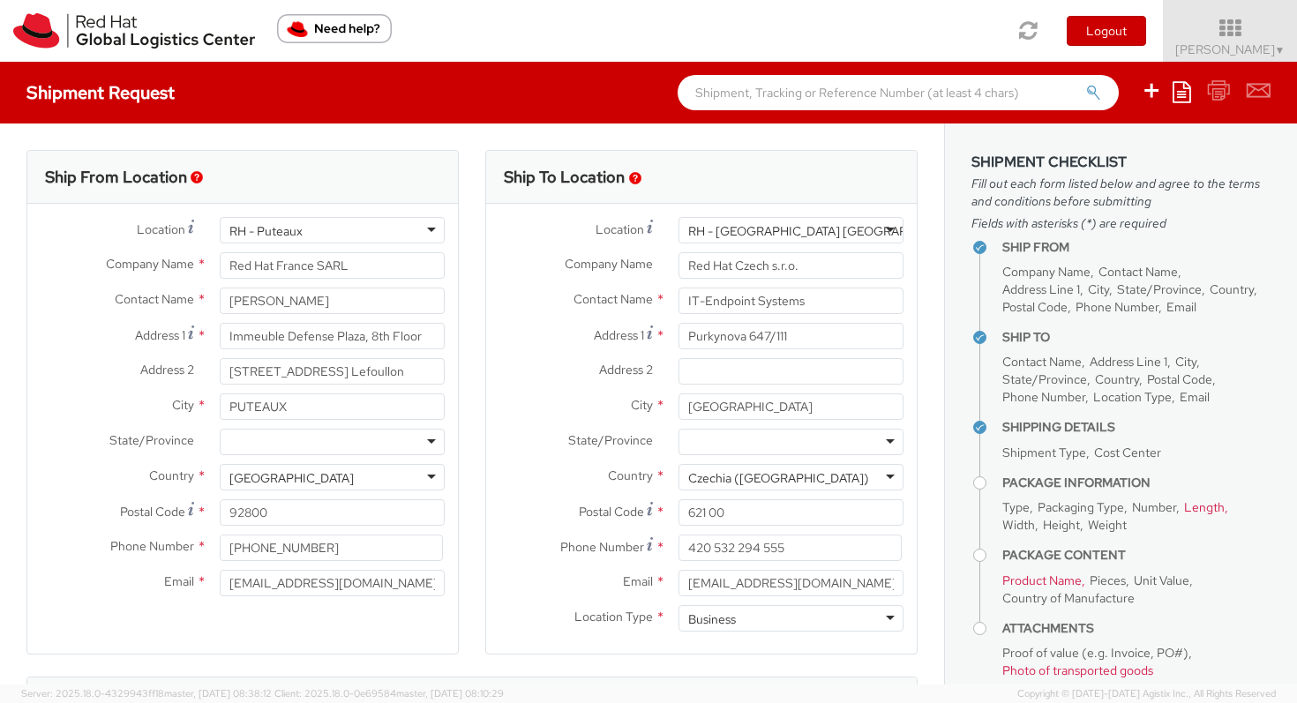
drag, startPoint x: 311, startPoint y: 229, endPoint x: 219, endPoint y: 203, distance: 95.5
click at [219, 203] on div "Ship From Location Location * [GEOGRAPHIC_DATA] - [GEOGRAPHIC_DATA] [GEOGRAPHIC…" at bounding box center [242, 402] width 432 height 505
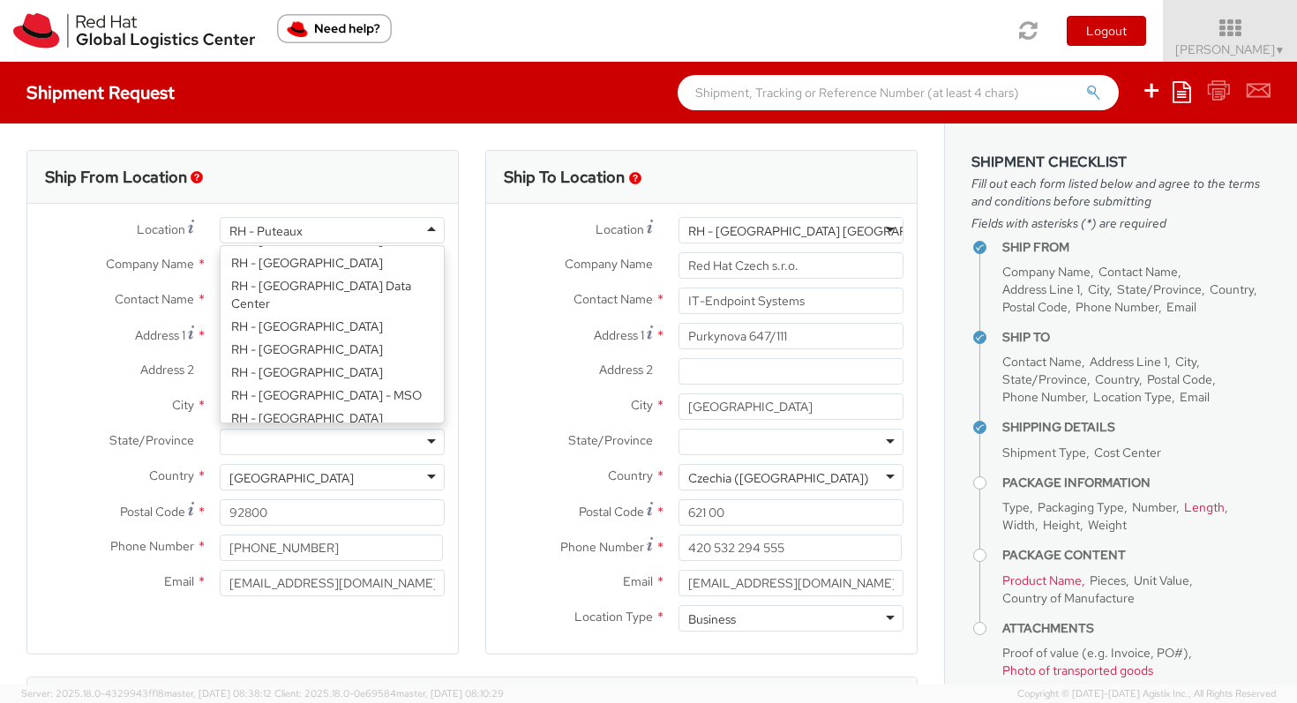
scroll to position [2270, 0]
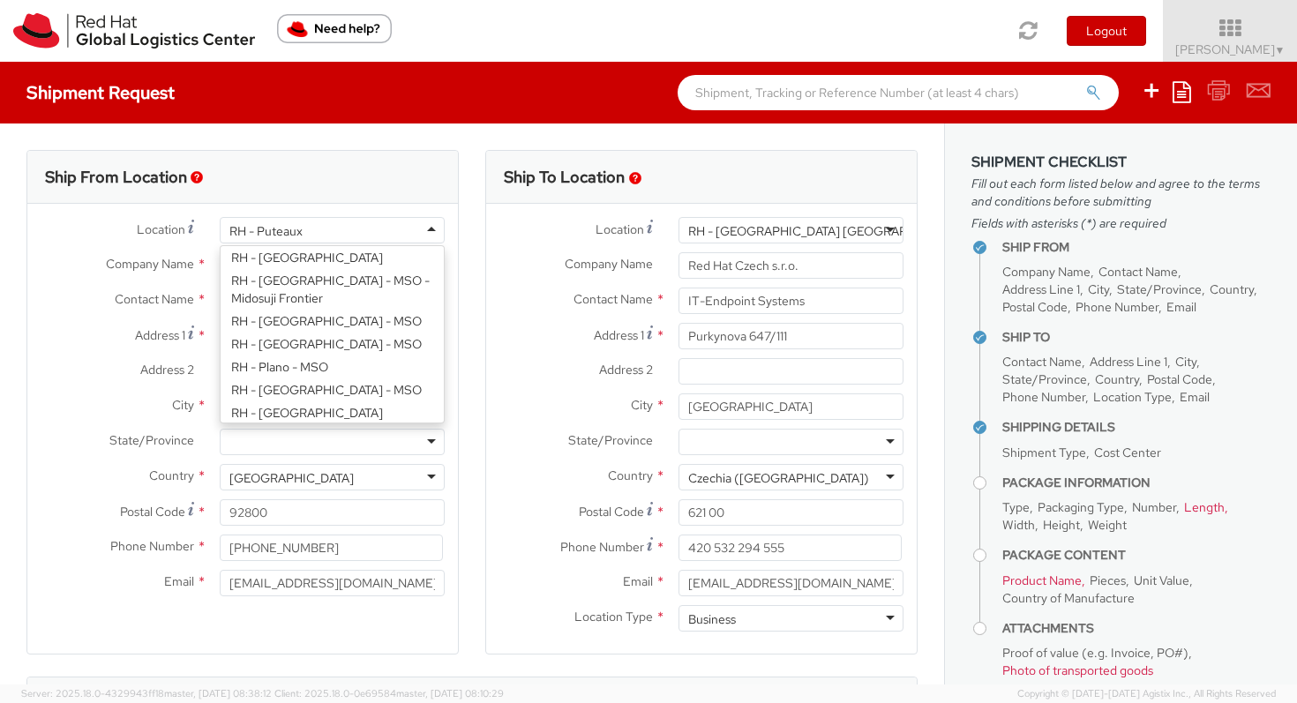
click at [322, 231] on div "RH - Puteaux" at bounding box center [332, 230] width 225 height 26
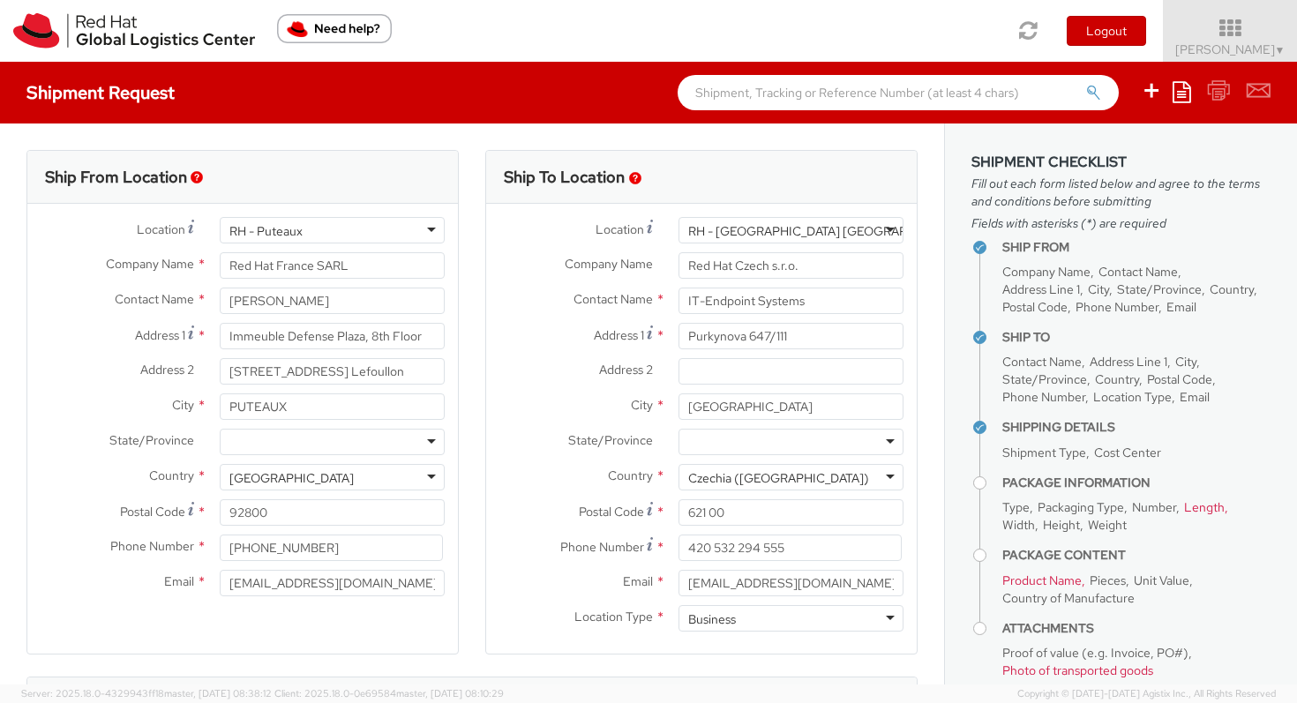
drag, startPoint x: 339, startPoint y: 234, endPoint x: 229, endPoint y: 225, distance: 110.7
click at [229, 225] on div "RH - Puteaux" at bounding box center [332, 230] width 225 height 26
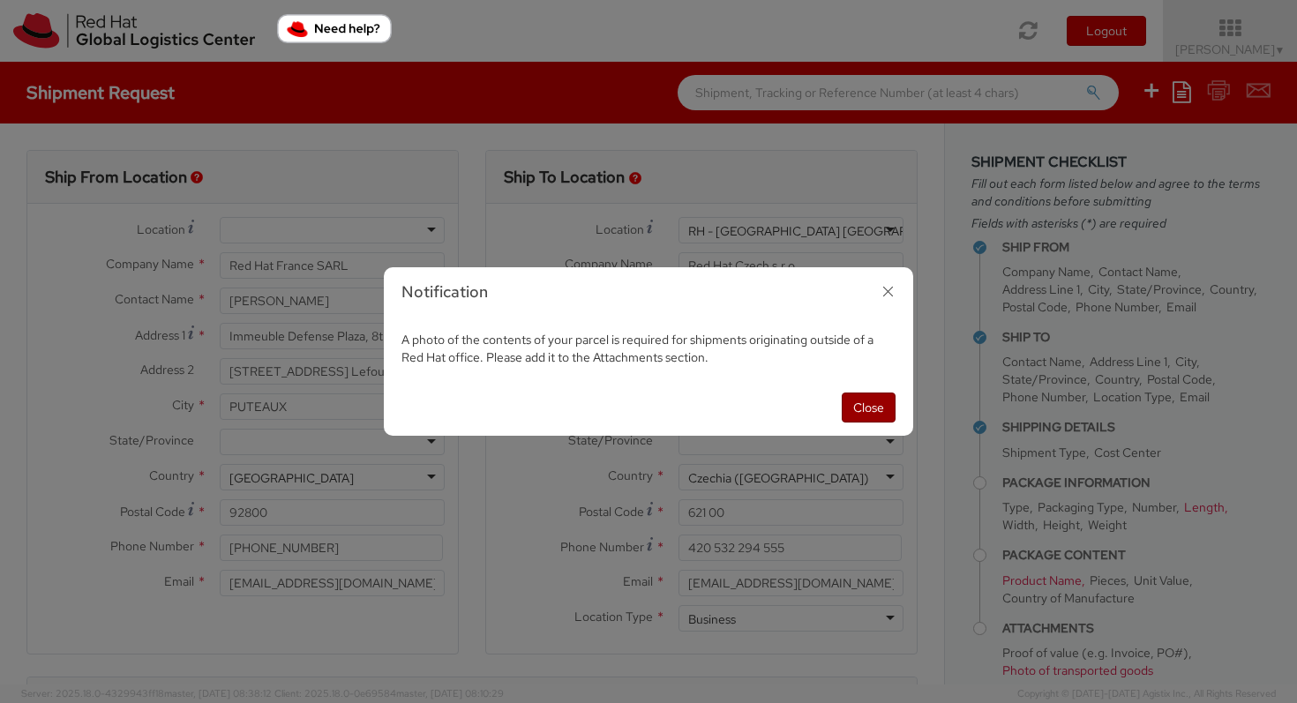
click at [867, 409] on button "Close" at bounding box center [869, 408] width 54 height 30
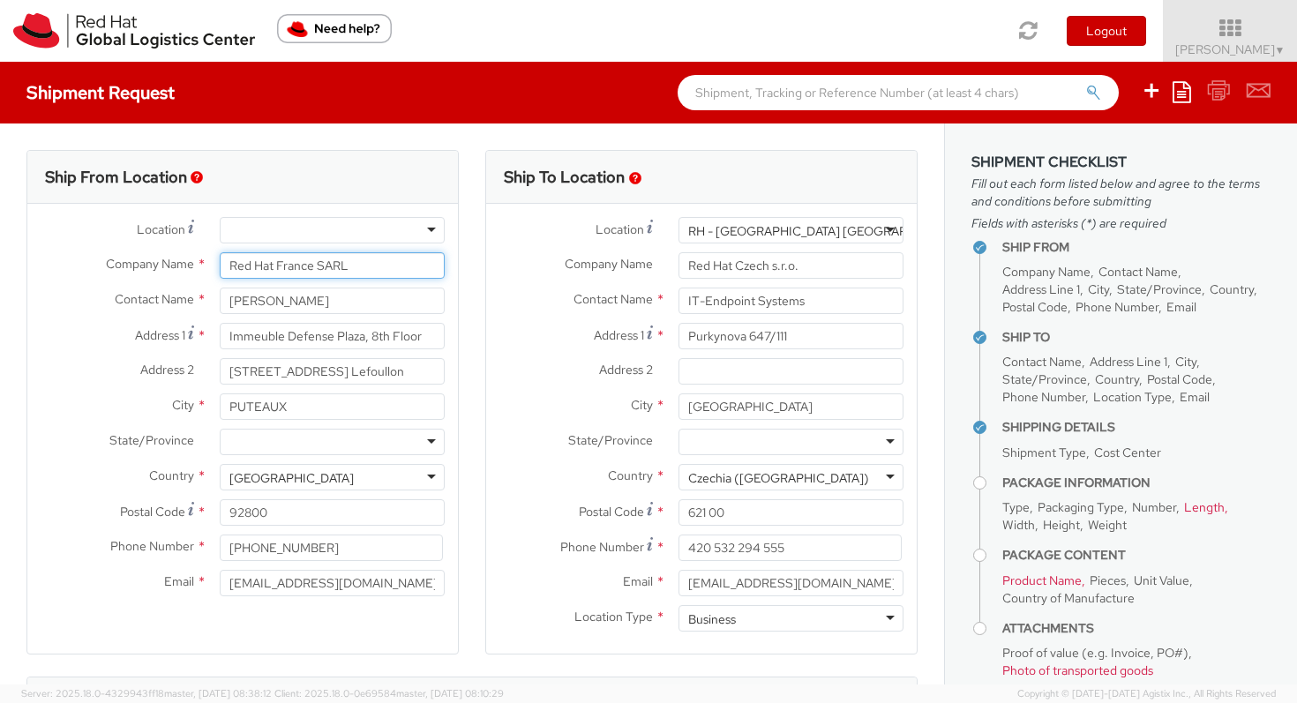
drag, startPoint x: 359, startPoint y: 267, endPoint x: 316, endPoint y: 267, distance: 43.2
click at [316, 267] on input "Red Hat France SARL" at bounding box center [332, 265] width 225 height 26
type input "Red Hat France"
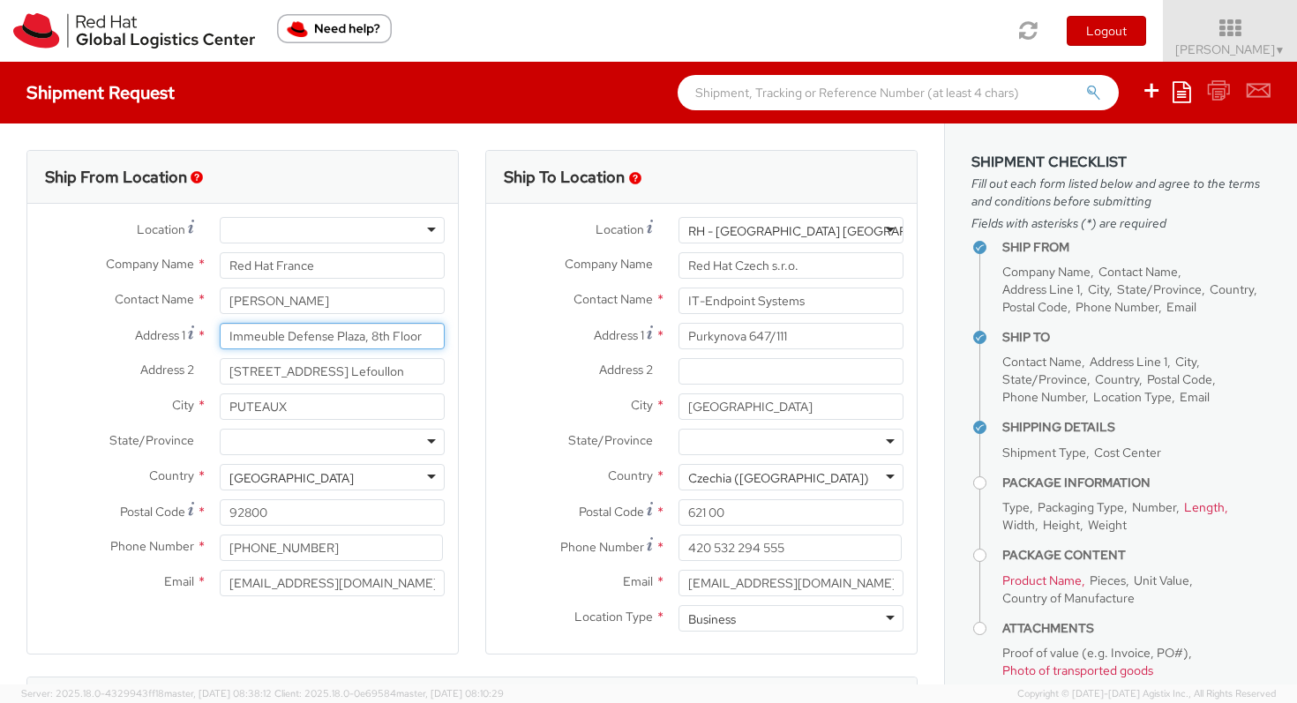
click at [379, 338] on input "Immeuble Defense Plaza, 8th Floor" at bounding box center [332, 336] width 225 height 26
drag, startPoint x: 431, startPoint y: 338, endPoint x: 234, endPoint y: 320, distance: 197.6
click at [234, 320] on div "Location * [GEOGRAPHIC_DATA] - [GEOGRAPHIC_DATA] - [GEOGRAPHIC_DATA] [GEOGRAPHI…" at bounding box center [242, 411] width 431 height 388
